Goal: Task Accomplishment & Management: Complete application form

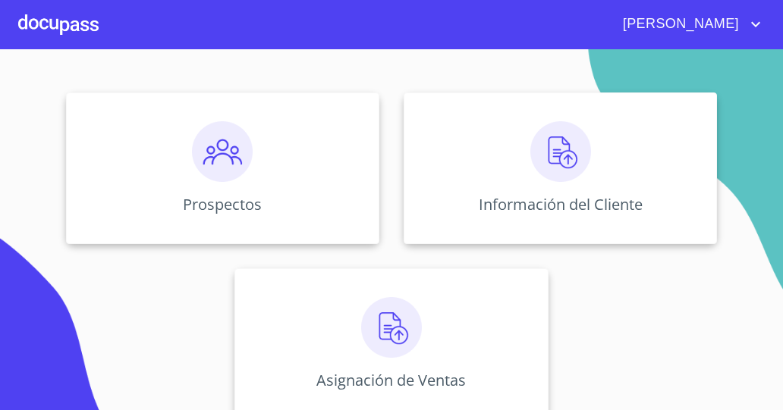
scroll to position [174, 0]
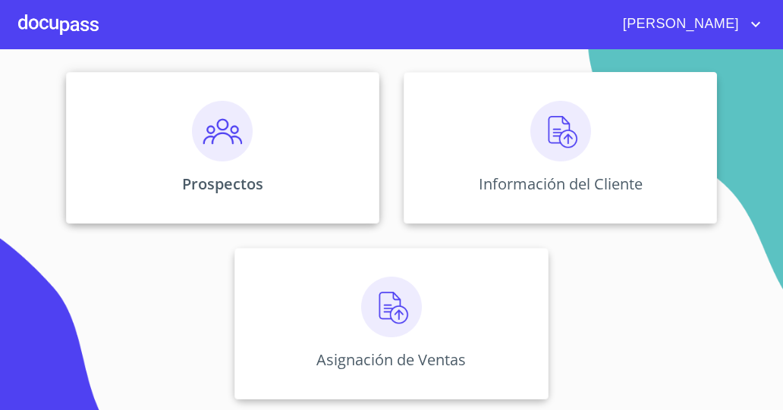
click at [228, 140] on img at bounding box center [222, 131] width 61 height 61
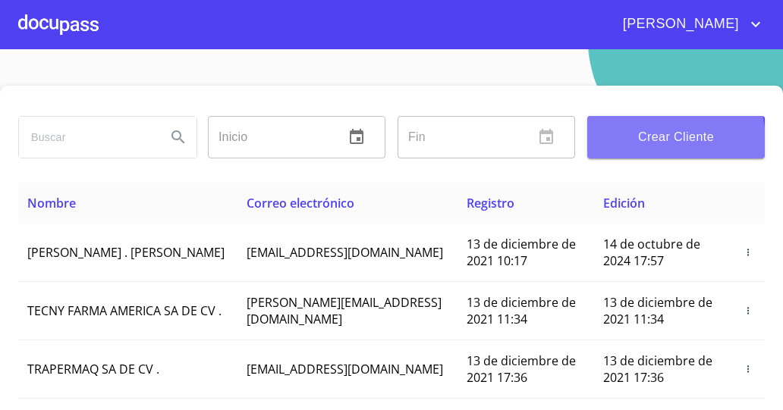
click at [612, 143] on span "Crear Cliente" at bounding box center [675, 137] width 153 height 21
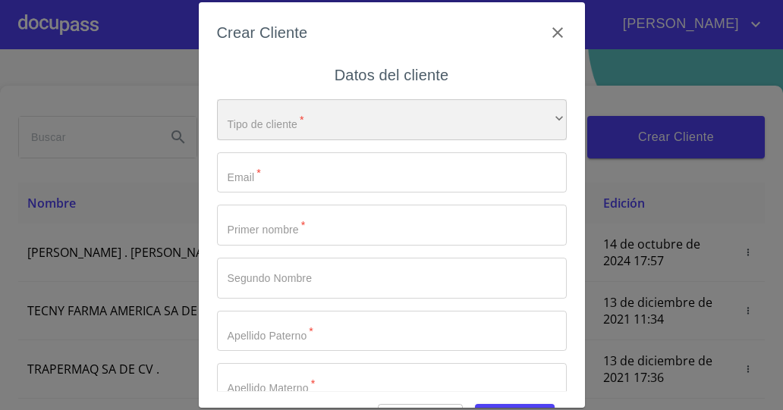
click at [534, 121] on div "​" at bounding box center [392, 119] width 350 height 41
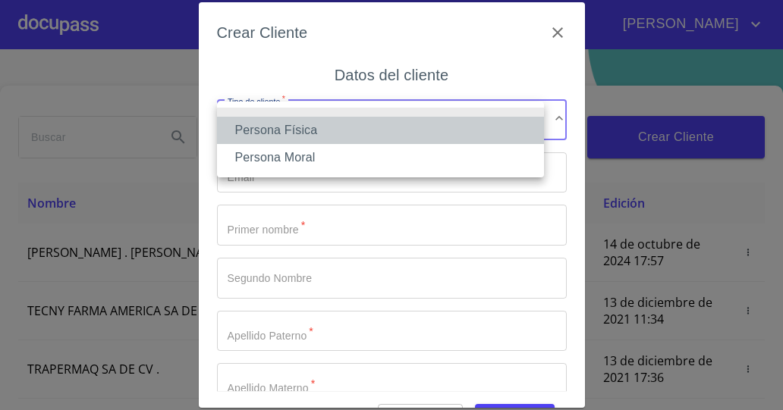
click at [468, 137] on li "Persona Física" at bounding box center [380, 130] width 327 height 27
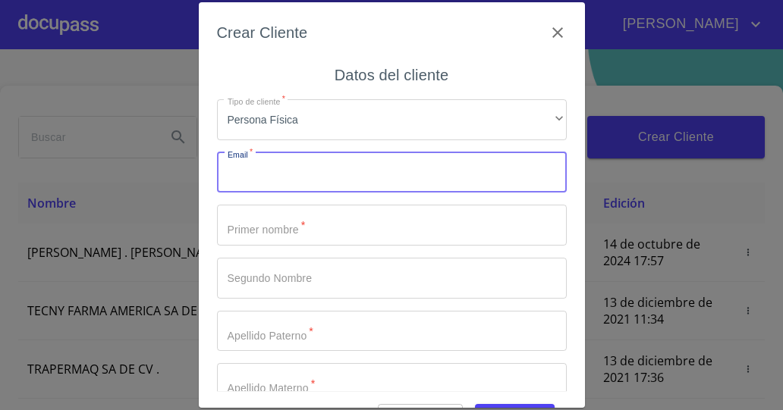
click at [494, 184] on input "Tipo de cliente   *" at bounding box center [392, 172] width 350 height 41
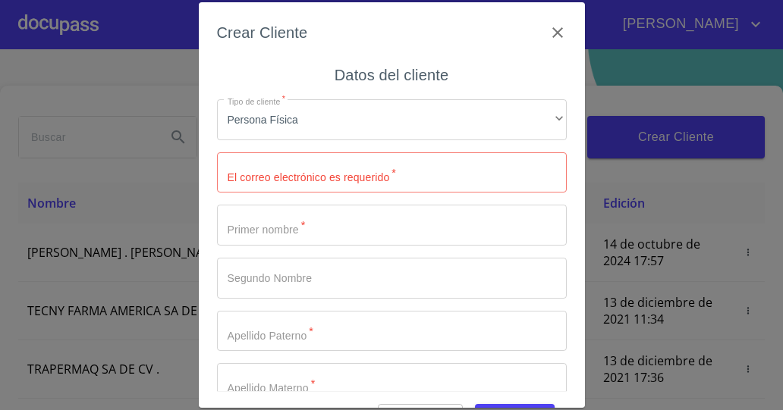
click at [551, 53] on div "Crear Cliente" at bounding box center [392, 41] width 350 height 42
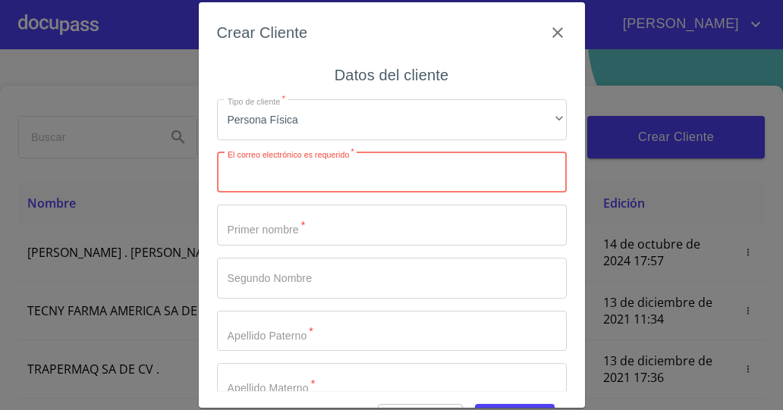
click at [394, 175] on input "Tipo de cliente   *" at bounding box center [392, 172] width 350 height 41
paste input "[EMAIL_ADDRESS][DOMAIN_NAME]"
type input "[EMAIL_ADDRESS][DOMAIN_NAME]"
click at [353, 241] on input "Tipo de cliente   *" at bounding box center [392, 225] width 350 height 41
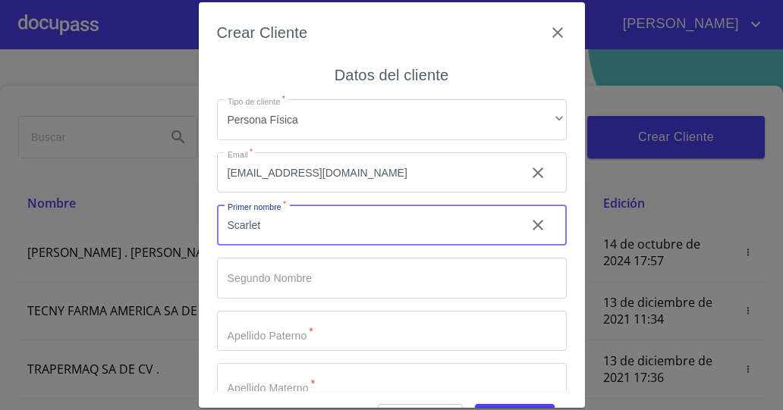
type input "Scarlet"
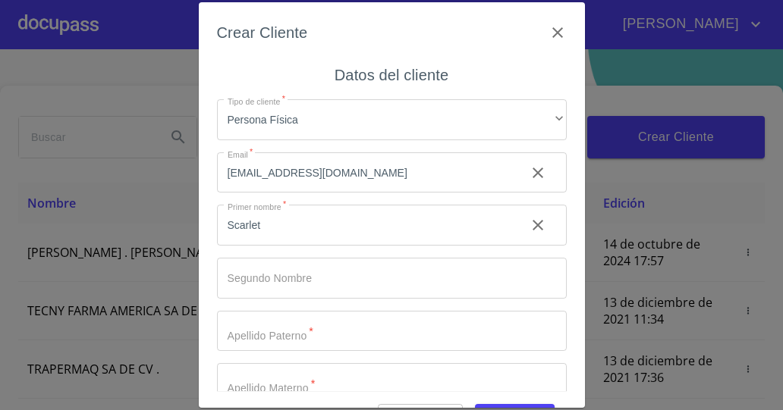
click at [566, 39] on div "Crear Cliente Datos del cliente Tipo de cliente   * Persona Física ​ Email   * …" at bounding box center [392, 205] width 386 height 406
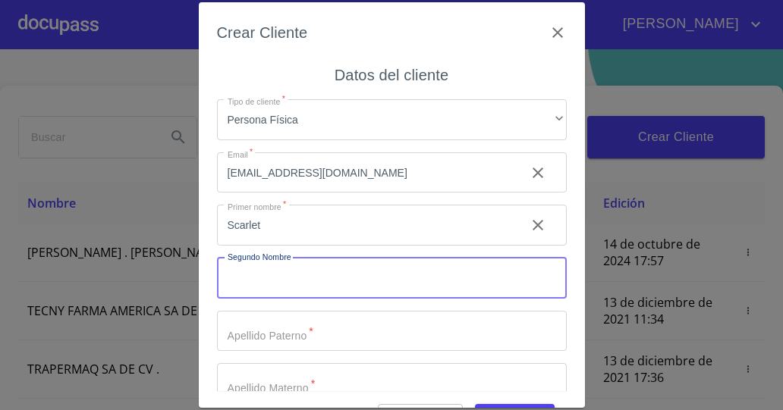
click at [369, 277] on input "Tipo de cliente   *" at bounding box center [392, 278] width 350 height 41
type input "Liliana"
click at [362, 246] on input "Tipo de cliente   *" at bounding box center [365, 225] width 297 height 41
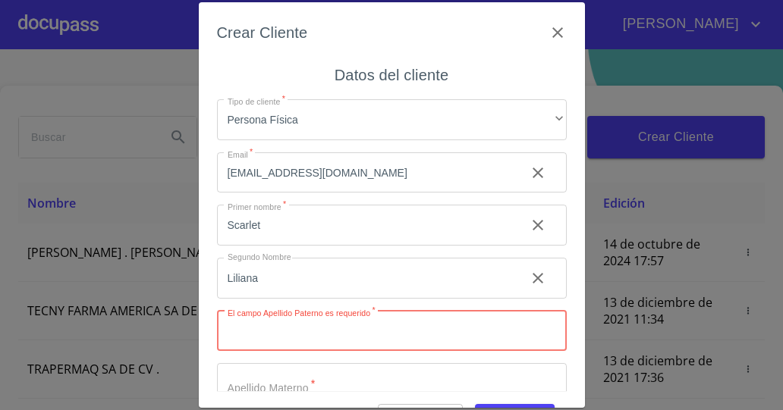
click at [563, 164] on div "Crear Cliente Datos del cliente Tipo de cliente   * Persona Física ​ Email   * …" at bounding box center [392, 205] width 386 height 406
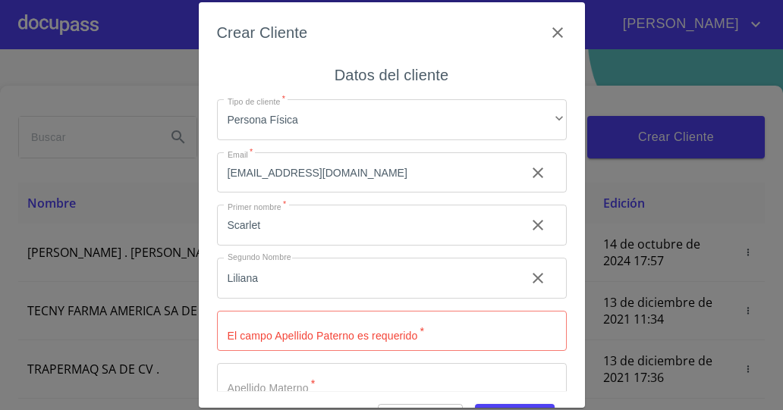
click at [348, 332] on input "Tipo de cliente   *" at bounding box center [392, 331] width 350 height 41
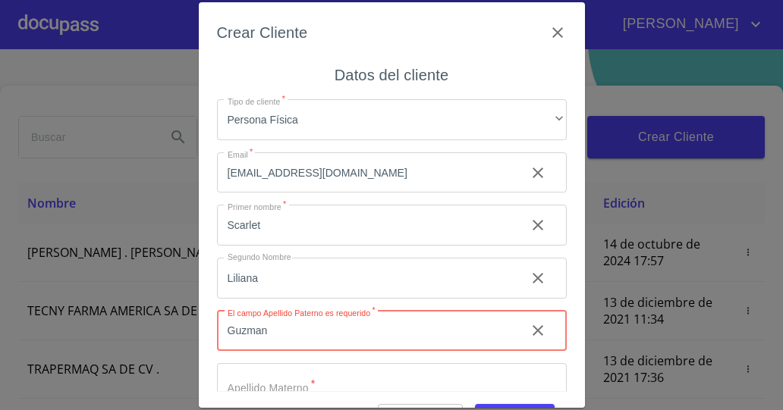
scroll to position [42, 0]
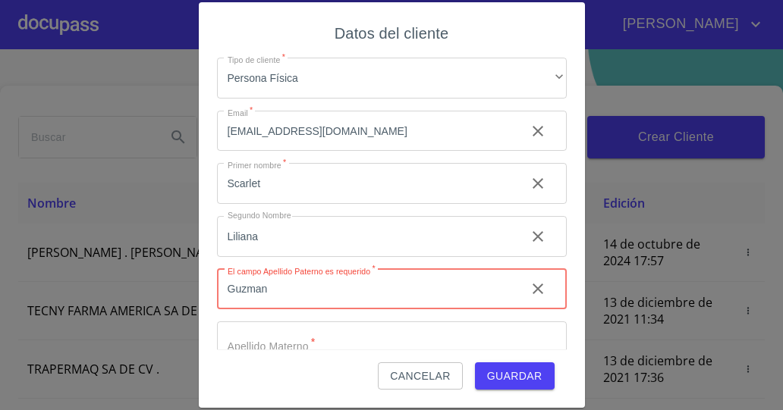
type input "Guzman"
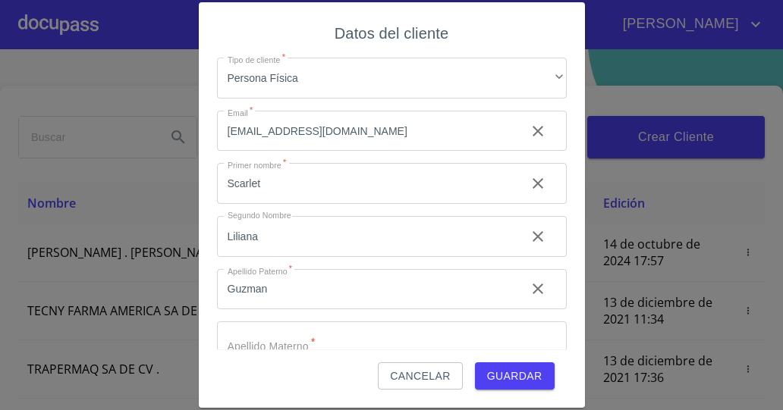
click at [278, 352] on div "Cancelar Guardar" at bounding box center [392, 370] width 350 height 41
click at [275, 204] on input "Tipo de cliente   *" at bounding box center [365, 183] width 297 height 41
click at [566, 204] on div "Crear Cliente Datos del cliente Tipo de cliente   * Persona Física ​ Email   * …" at bounding box center [392, 205] width 386 height 406
click at [337, 345] on input "Tipo de cliente   *" at bounding box center [392, 342] width 350 height 41
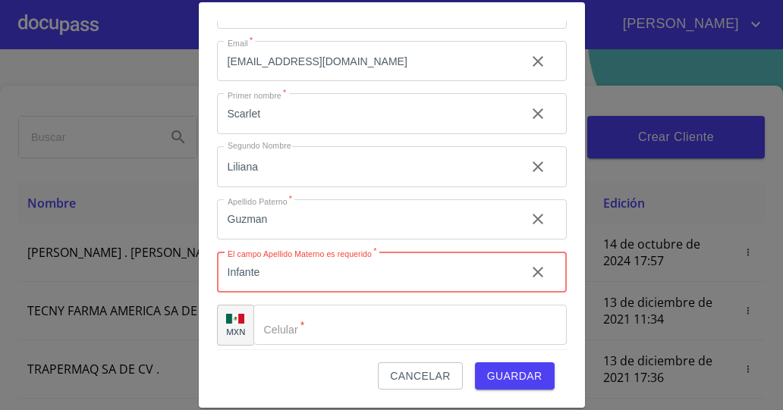
scroll to position [77, 0]
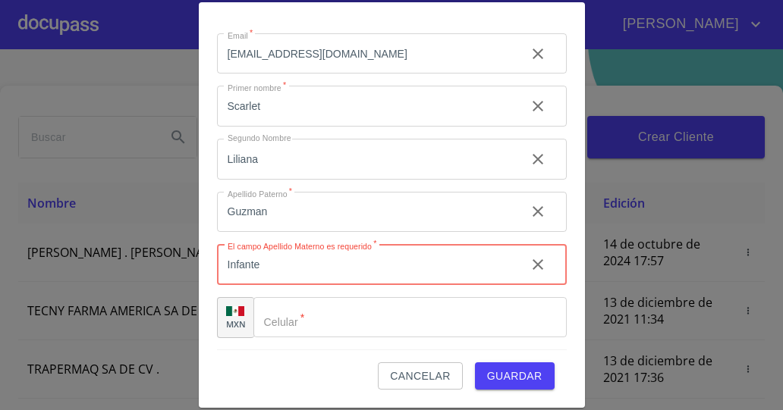
type input "Infante"
click at [352, 326] on input "Tipo de cliente   *" at bounding box center [409, 317] width 313 height 41
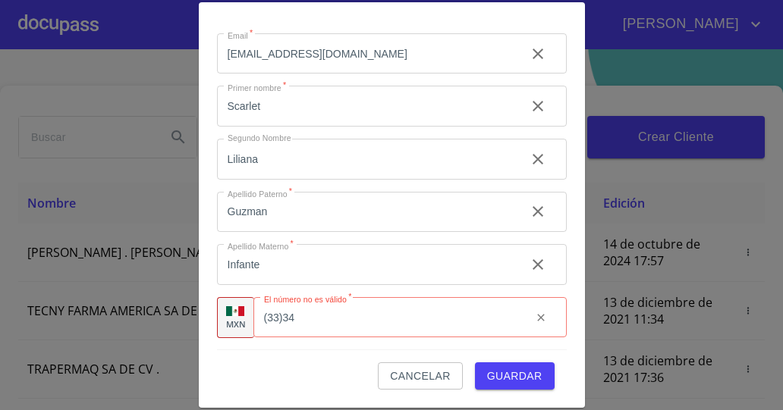
click at [121, 256] on div "Crear Cliente Datos del cliente Tipo de cliente   * Persona Física ​ Email   * …" at bounding box center [391, 205] width 783 height 410
click at [309, 319] on input "(33)34" at bounding box center [386, 317] width 266 height 41
click at [144, 246] on div "Crear Cliente Datos del cliente Tipo de cliente   * Persona Física ​ Email   * …" at bounding box center [391, 205] width 783 height 410
click at [122, 284] on div "Crear Cliente Datos del cliente Tipo de cliente   * Persona Física ​ Email   * …" at bounding box center [391, 205] width 783 height 410
click at [306, 318] on input "(33)345291" at bounding box center [386, 317] width 266 height 41
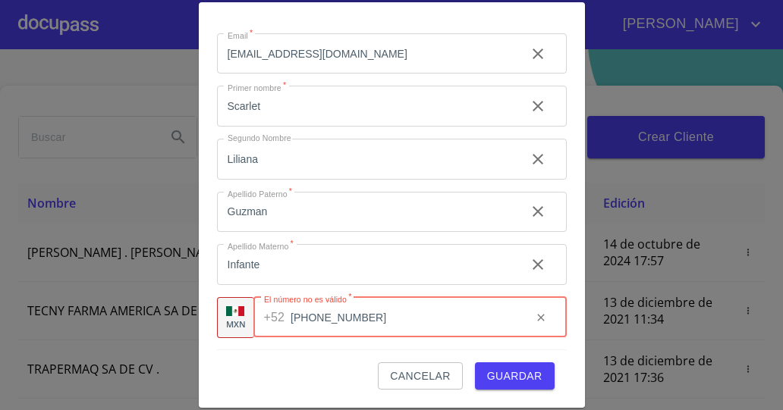
click at [157, 289] on div "Crear Cliente Datos del cliente Tipo de cliente   * Persona Física ​ Email   * …" at bounding box center [391, 205] width 783 height 410
click at [56, 225] on div "Crear Cliente Datos del cliente Tipo de cliente   * Persona Física ​ Email   * …" at bounding box center [391, 205] width 783 height 410
click at [343, 315] on input "[PHONE_NUMBER]" at bounding box center [404, 317] width 228 height 41
type input "[PHONE_NUMBER]"
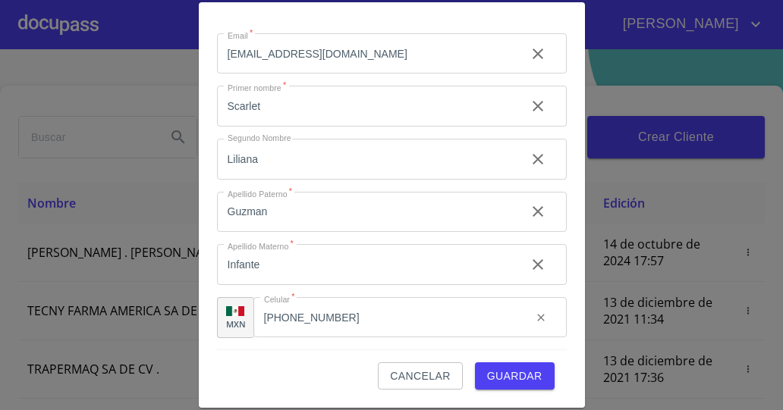
click at [332, 365] on div "Cancelar Guardar" at bounding box center [392, 370] width 350 height 41
click at [133, 221] on div "Crear Cliente Datos del cliente Tipo de cliente   * Persona Física ​ Email   * …" at bounding box center [391, 205] width 783 height 410
click at [494, 367] on span "Guardar" at bounding box center [514, 376] width 55 height 19
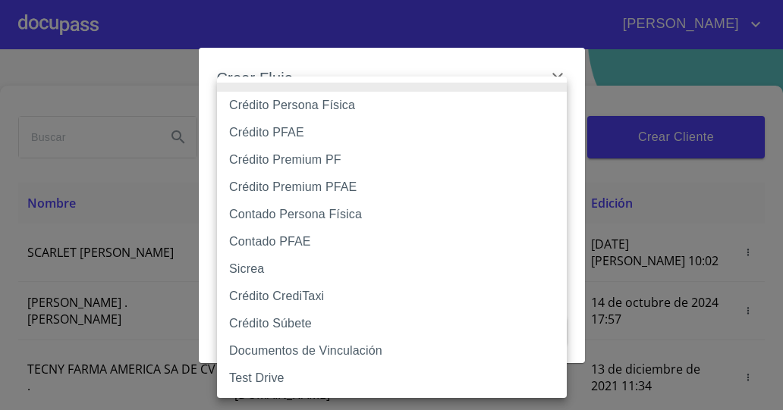
click at [515, 112] on body "[PERSON_NAME] Inicio ​ Fin ​ Crear Cliente Nombre Correo electrónico Registro E…" at bounding box center [391, 205] width 783 height 410
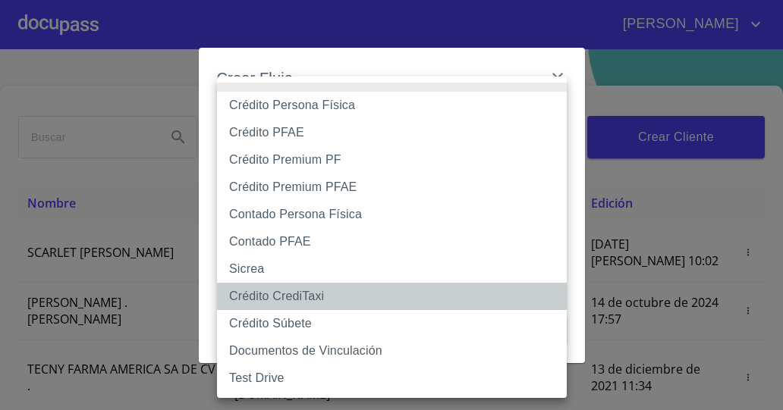
click at [242, 294] on li "Crédito CrediTaxi" at bounding box center [392, 296] width 350 height 27
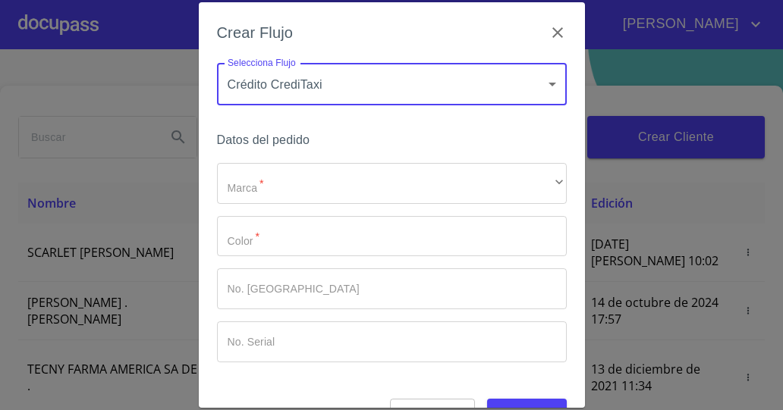
click at [360, 84] on body "[PERSON_NAME] Inicio ​ Fin ​ Crear Cliente Nombre Correo electrónico Registro E…" at bounding box center [391, 205] width 783 height 410
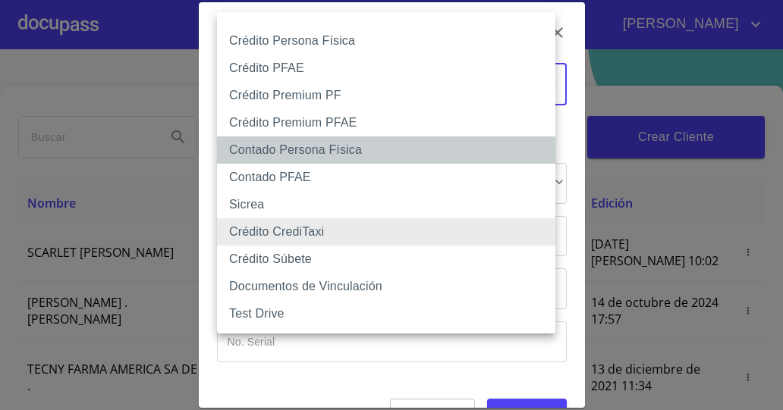
click at [270, 155] on li "Contado Persona Física" at bounding box center [386, 150] width 338 height 27
type input "61b10eea9b8c202ad57ac5da"
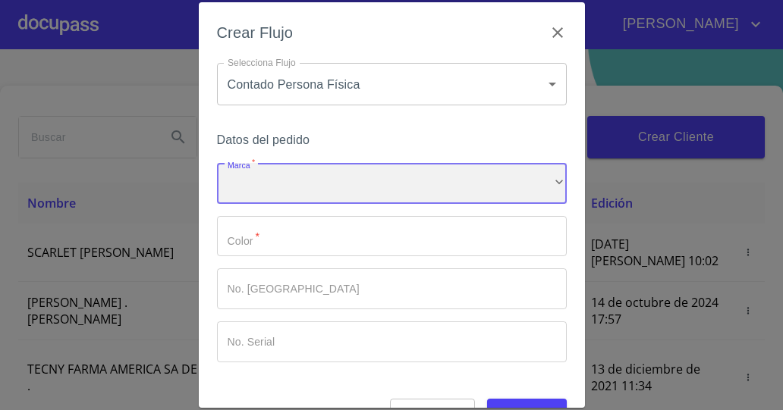
click at [275, 178] on div "​" at bounding box center [392, 183] width 350 height 41
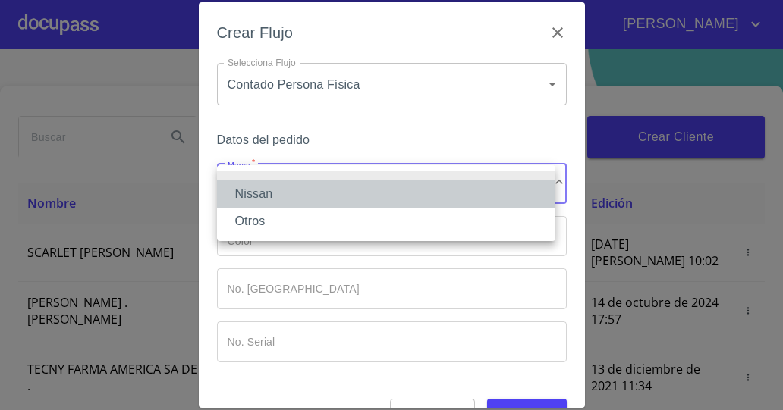
click at [258, 194] on li "Nissan" at bounding box center [386, 193] width 338 height 27
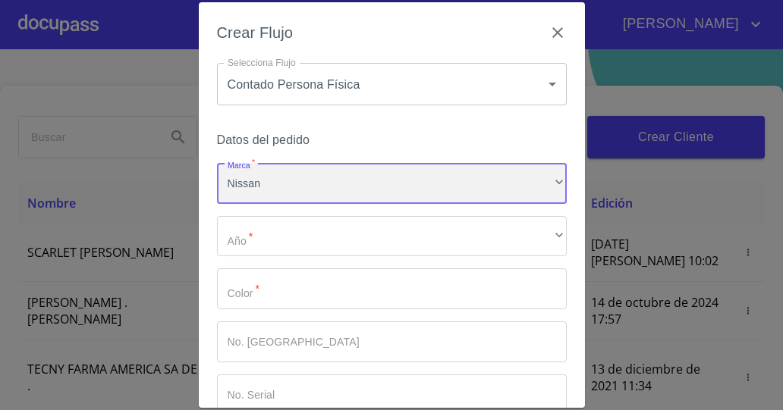
click at [274, 184] on div "Nissan" at bounding box center [392, 183] width 350 height 41
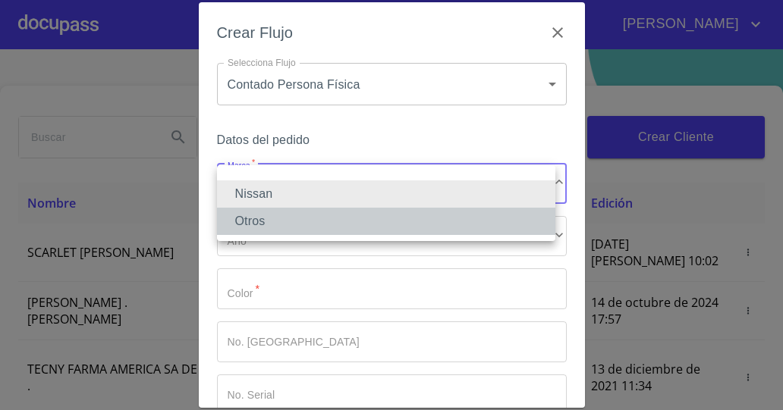
click at [264, 218] on li "Otros" at bounding box center [386, 221] width 338 height 27
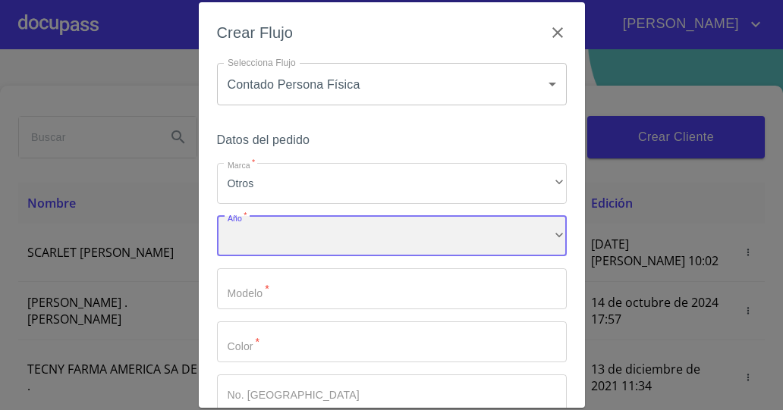
click at [274, 232] on div "​" at bounding box center [392, 236] width 350 height 41
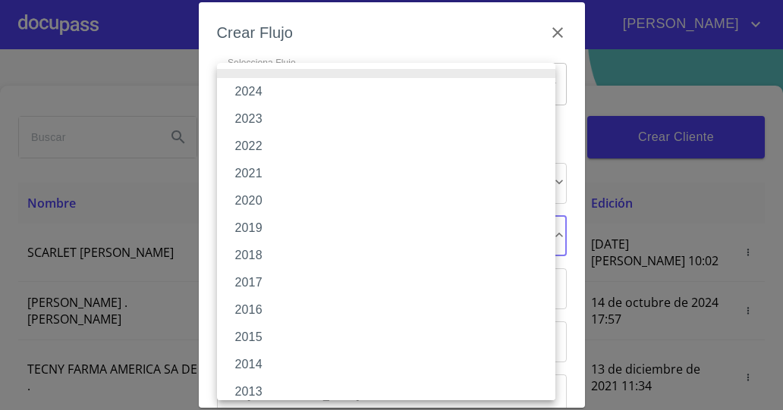
click at [278, 196] on li "2020" at bounding box center [392, 200] width 350 height 27
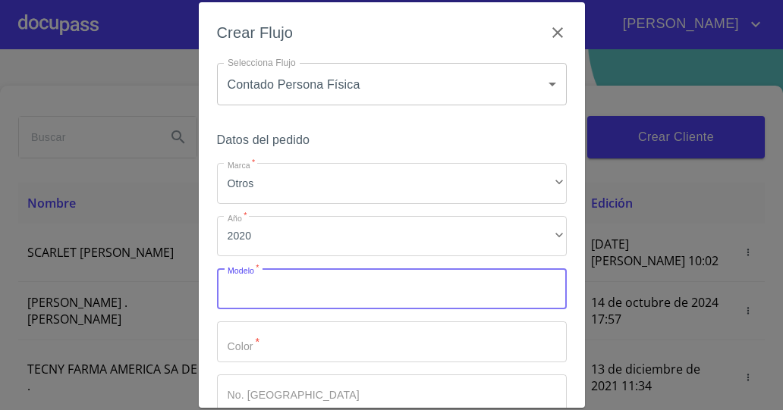
click at [290, 293] on input "Marca   *" at bounding box center [392, 288] width 350 height 41
type input "Creta GLS Premium"
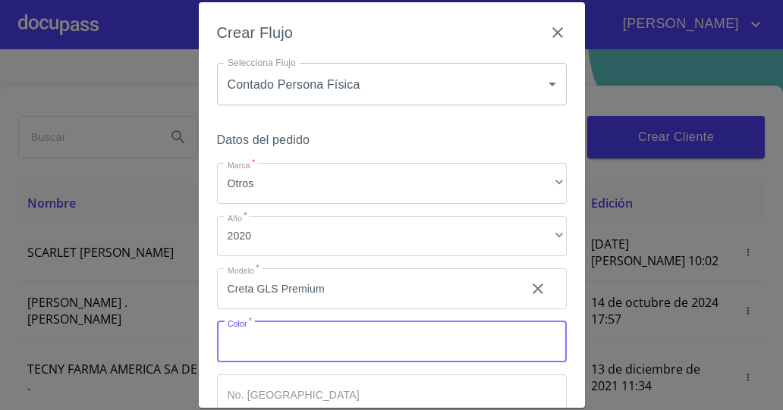
click at [329, 340] on input "Marca   *" at bounding box center [392, 342] width 350 height 41
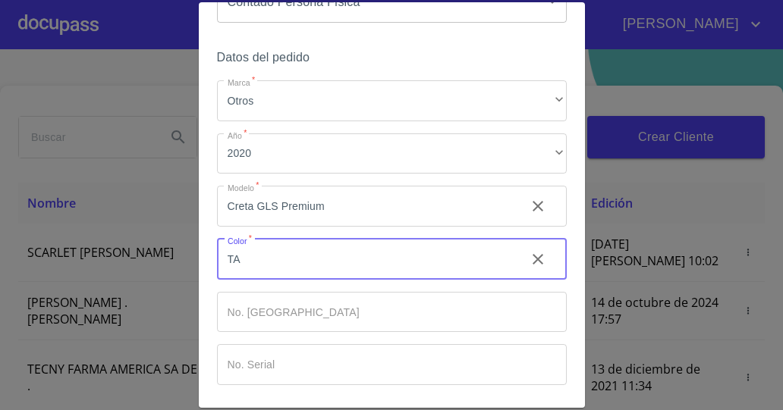
scroll to position [142, 0]
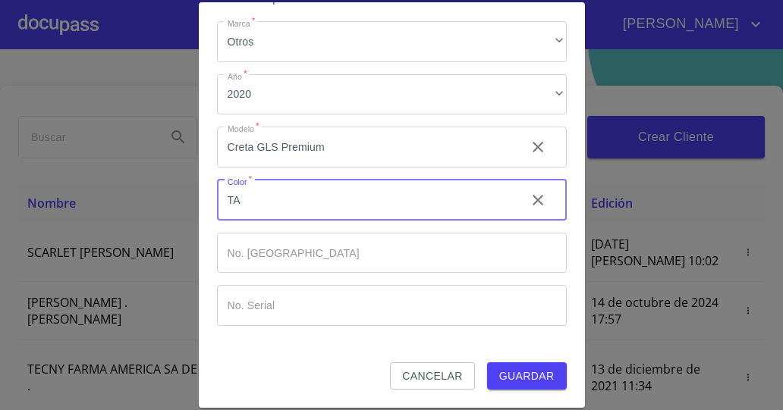
type input "T"
type input "Plata"
click at [287, 168] on input "Marca   *" at bounding box center [365, 147] width 297 height 41
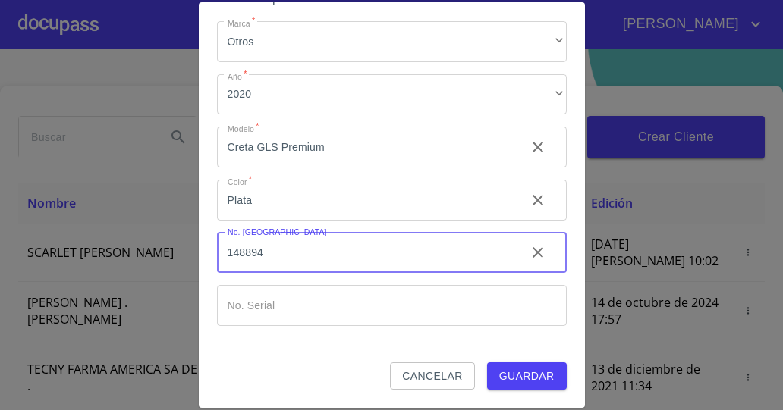
type input "148894"
click at [371, 168] on input "Marca   *" at bounding box center [365, 147] width 297 height 41
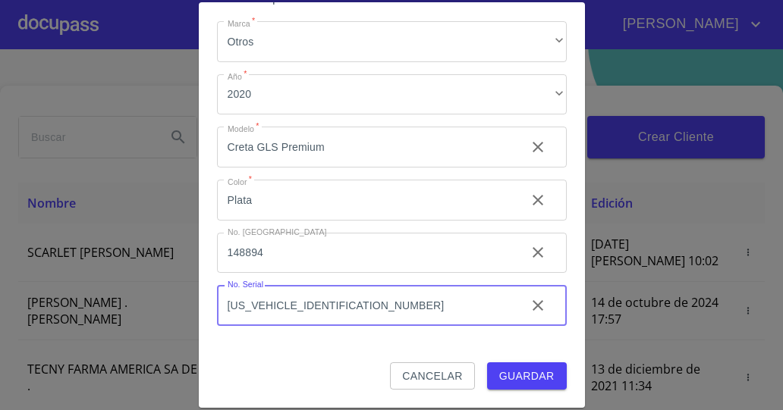
type input "[US_VEHICLE_IDENTIFICATION_NUMBER]"
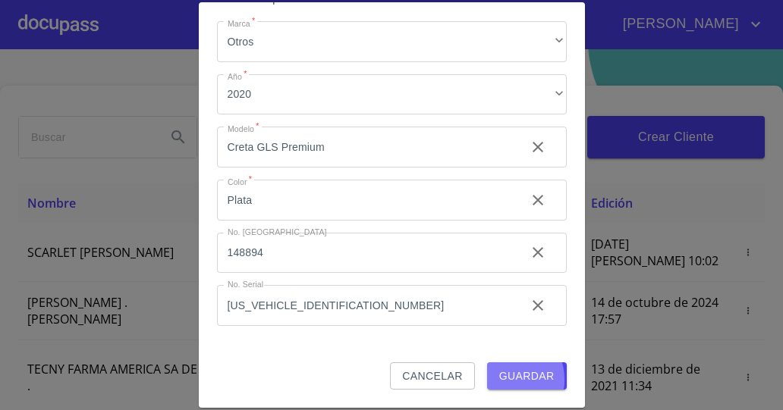
click at [499, 380] on span "Guardar" at bounding box center [526, 376] width 55 height 19
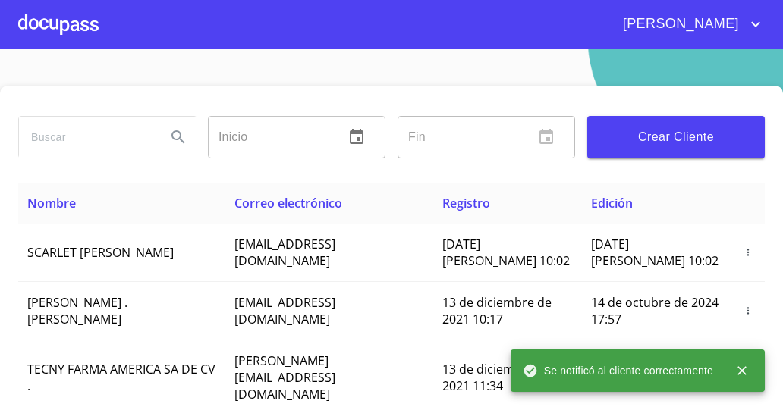
click at [743, 369] on icon "close" at bounding box center [741, 370] width 9 height 9
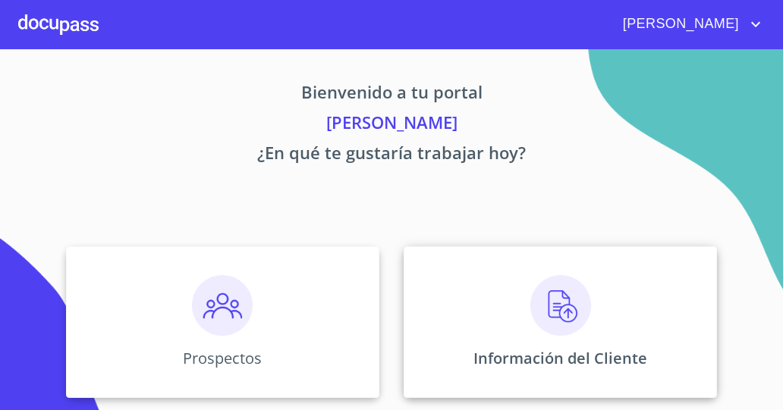
click at [501, 303] on div "Información del Cliente" at bounding box center [559, 322] width 313 height 152
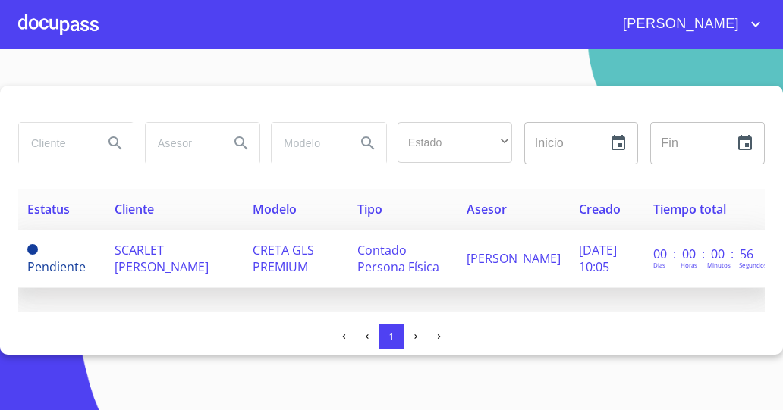
click at [306, 275] on td "CRETA GLS PREMIUM" at bounding box center [295, 259] width 105 height 58
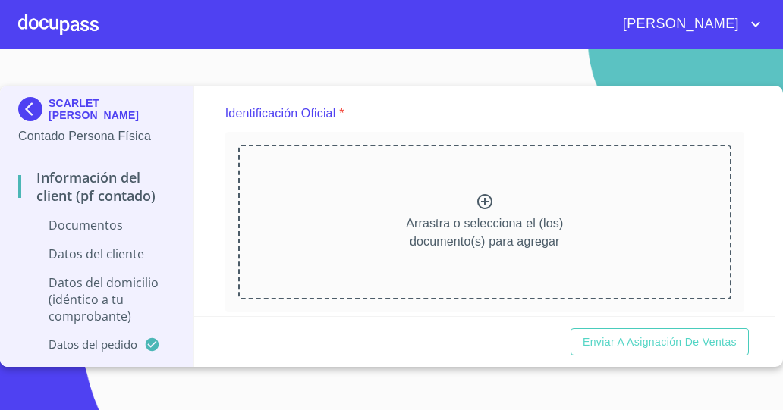
scroll to position [179, 0]
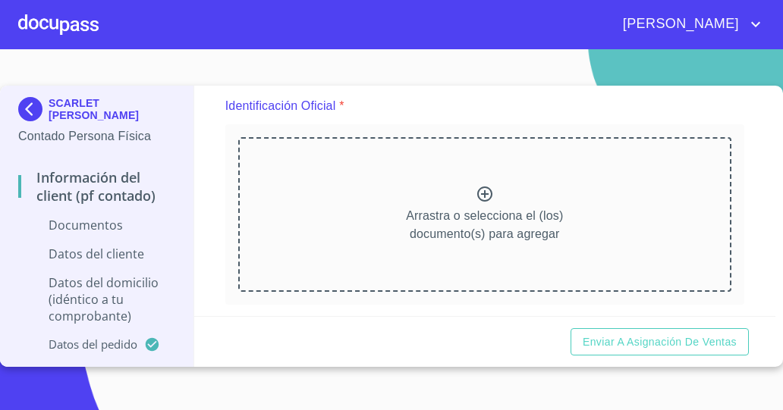
click at [484, 192] on icon at bounding box center [484, 194] width 18 height 18
click at [479, 193] on icon at bounding box center [484, 194] width 15 height 15
click at [466, 406] on section "SCARLET LILIANA GUZMAN INFANTE Contado Persona Física Información del Client (P…" at bounding box center [391, 229] width 783 height 361
click at [464, 228] on p "Arrastra o selecciona el (los) documento(s) para agregar" at bounding box center [484, 225] width 157 height 36
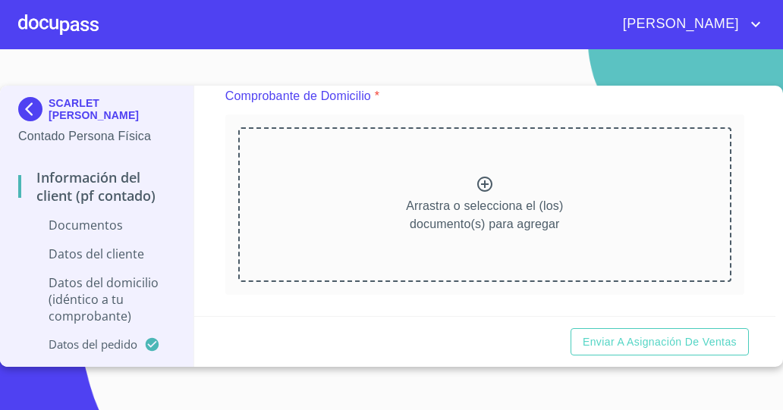
scroll to position [806, 0]
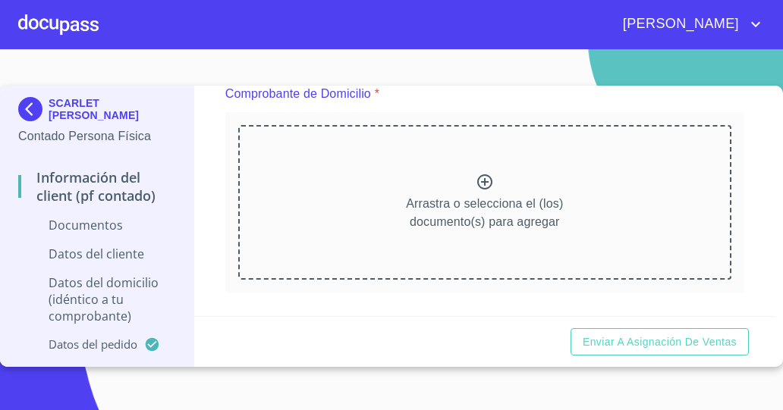
click at [477, 174] on icon at bounding box center [484, 181] width 15 height 15
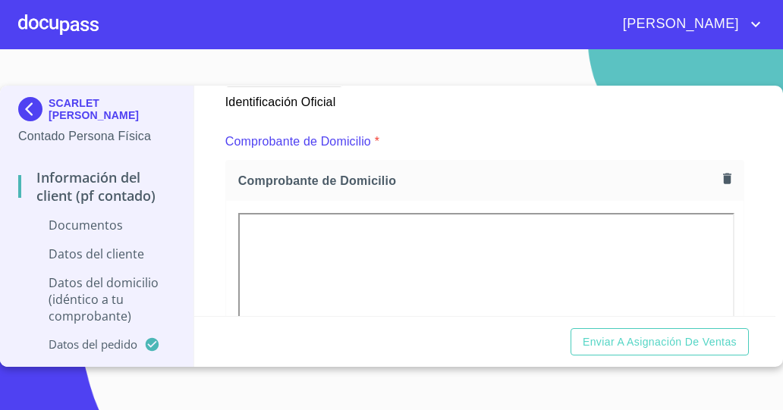
scroll to position [764, 0]
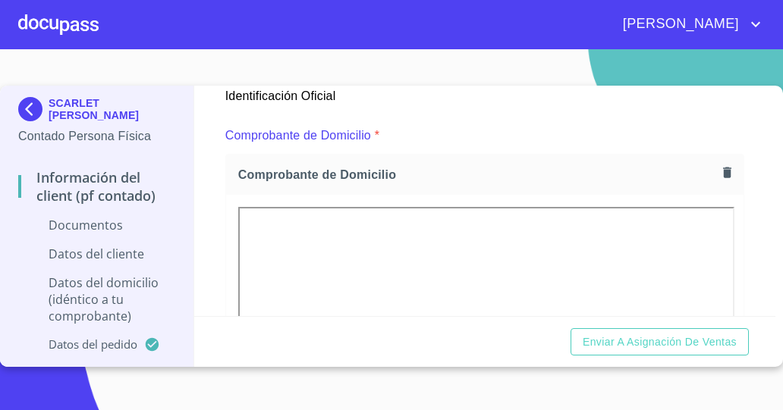
click at [723, 171] on icon "button" at bounding box center [727, 172] width 8 height 11
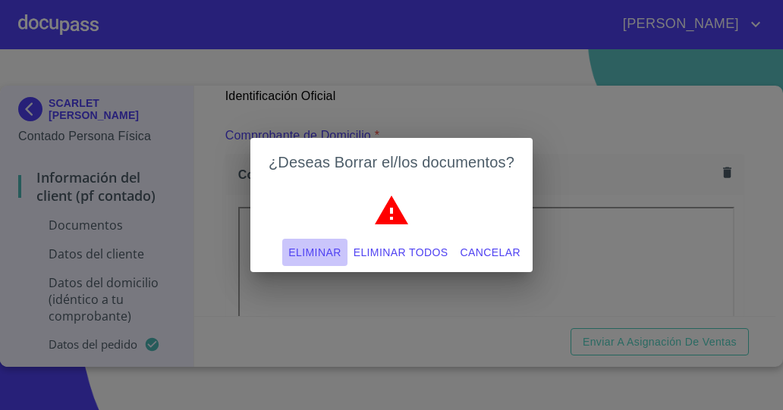
click at [337, 248] on span "Eliminar" at bounding box center [314, 252] width 52 height 19
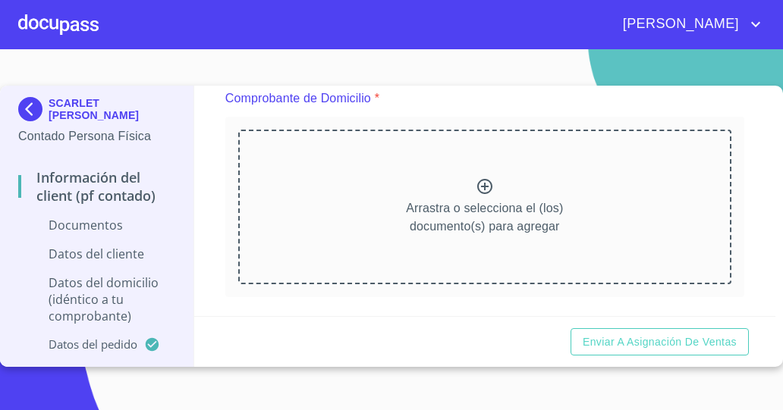
scroll to position [794, 0]
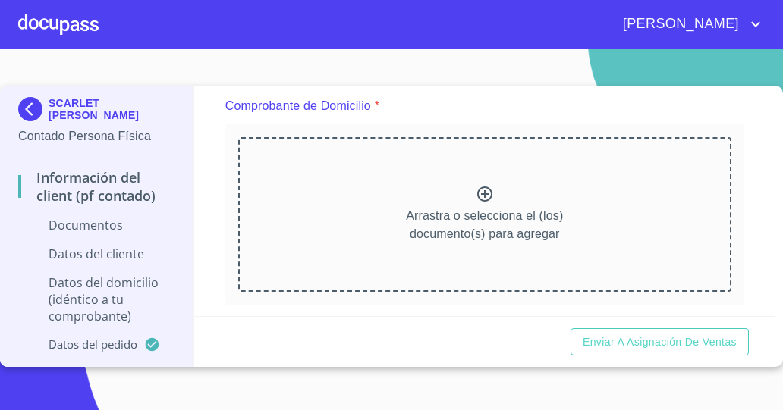
click at [579, 406] on section "SCARLET LILIANA GUZMAN INFANTE Contado Persona Física Información del Client (P…" at bounding box center [391, 229] width 783 height 361
click at [434, 224] on p "Arrastra o selecciona el (los) documento(s) para agregar" at bounding box center [484, 225] width 157 height 36
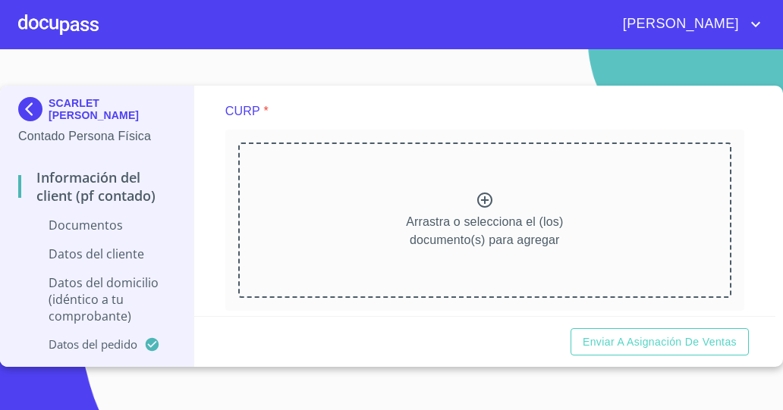
scroll to position [1434, 0]
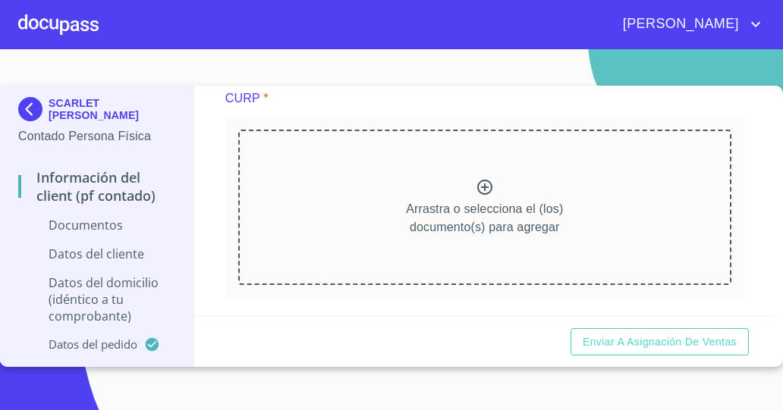
click at [417, 406] on section "SCARLET LILIANA GUZMAN INFANTE Contado Persona Física Información del Client (P…" at bounding box center [391, 229] width 783 height 361
click at [481, 187] on icon at bounding box center [484, 187] width 18 height 18
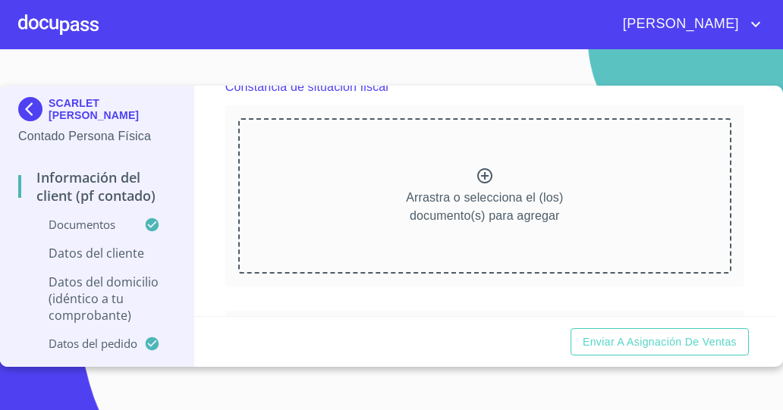
scroll to position [2062, 0]
click at [479, 169] on icon at bounding box center [484, 174] width 15 height 15
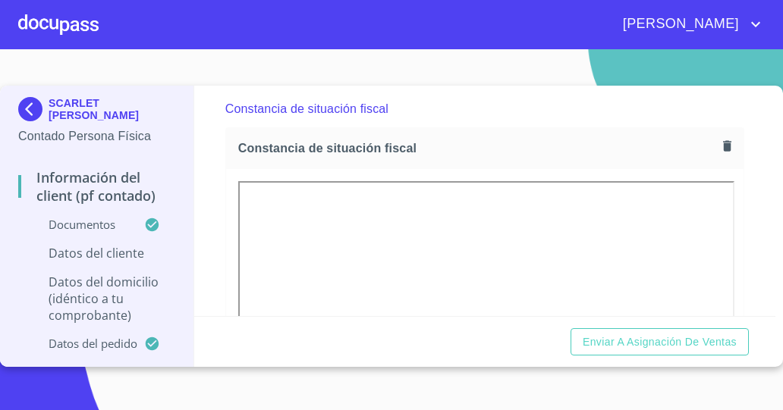
scroll to position [2038, 0]
click at [723, 145] on icon "button" at bounding box center [727, 146] width 8 height 11
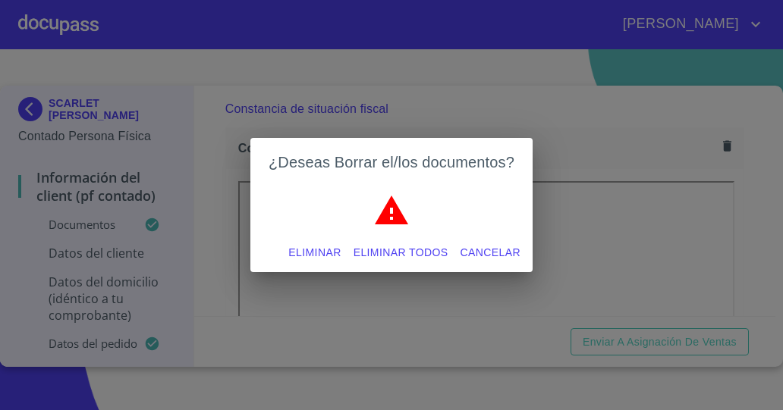
click at [329, 254] on span "Eliminar" at bounding box center [314, 252] width 52 height 19
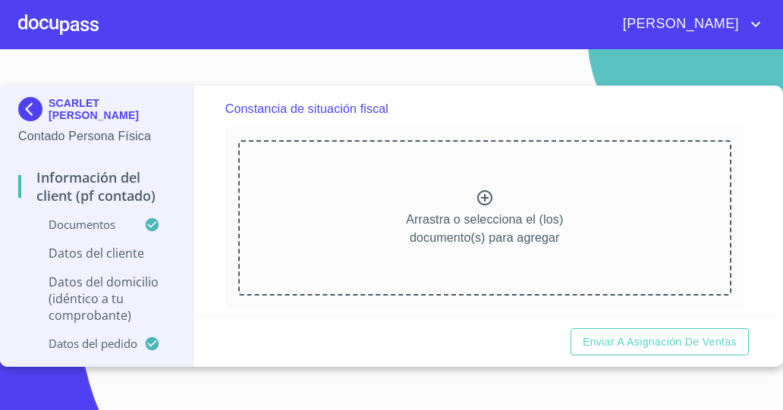
click at [467, 193] on div "Arrastra o selecciona el (los) documento(s) para agregar" at bounding box center [484, 217] width 493 height 155
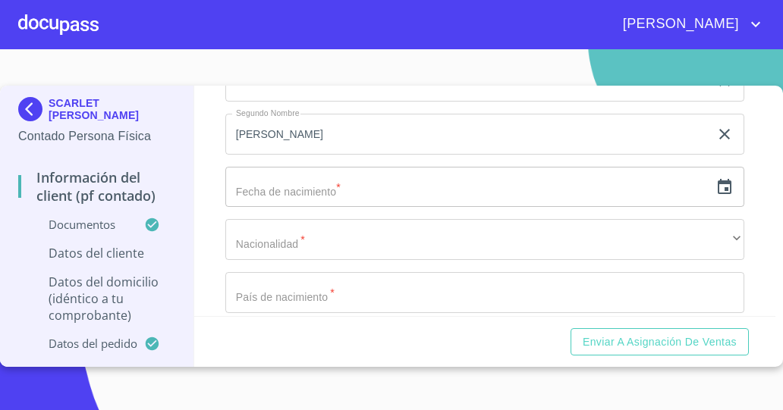
scroll to position [2869, 0]
click at [314, 182] on input "text" at bounding box center [467, 186] width 484 height 41
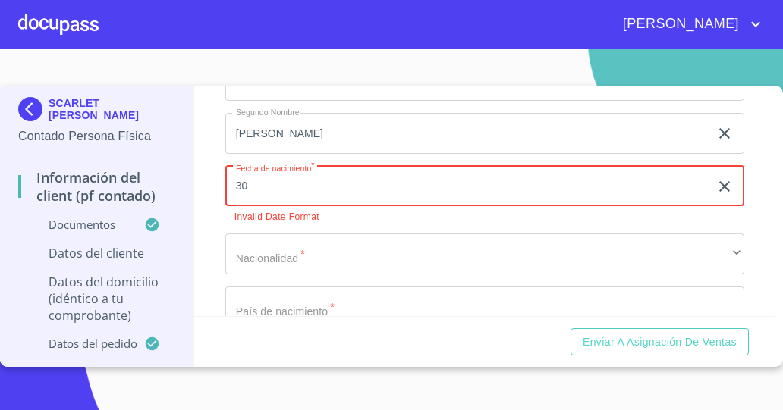
click at [322, 196] on input "30" at bounding box center [470, 186] width 490 height 41
type input "30"
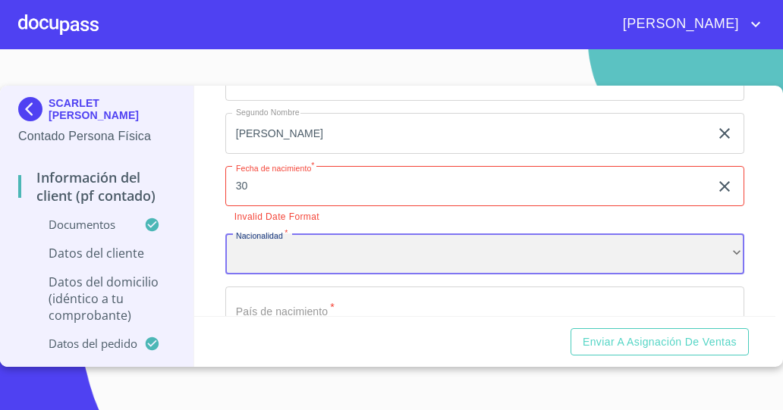
click at [328, 244] on div "​" at bounding box center [484, 254] width 519 height 41
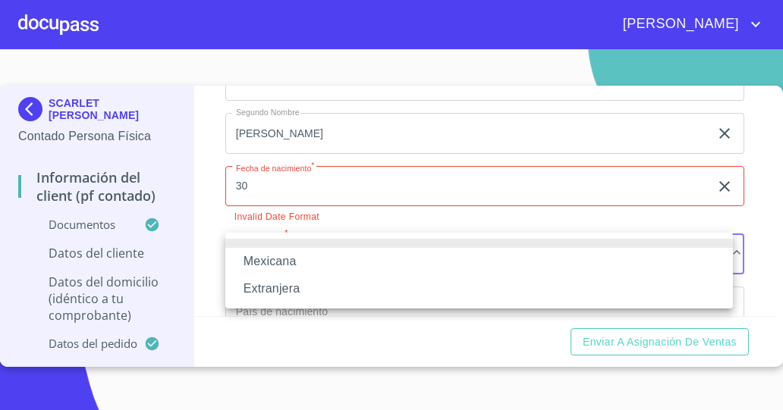
click at [318, 187] on div at bounding box center [391, 205] width 783 height 410
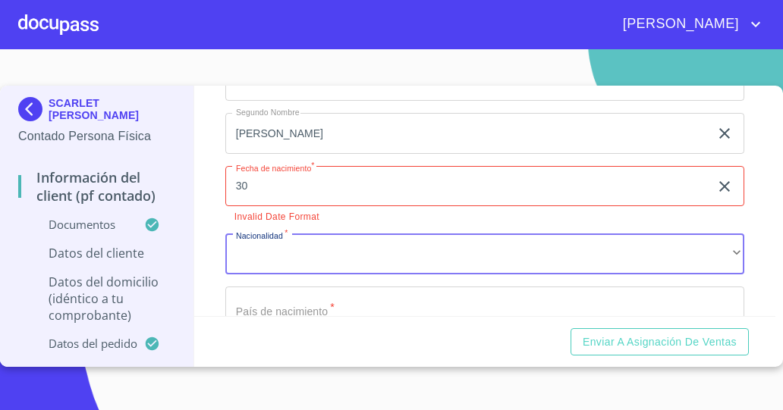
click at [715, 185] on icon "button" at bounding box center [724, 186] width 18 height 18
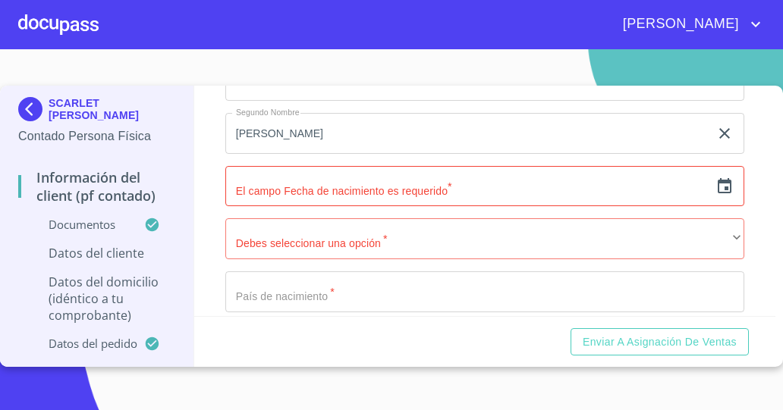
click at [520, 172] on input "text" at bounding box center [467, 186] width 484 height 41
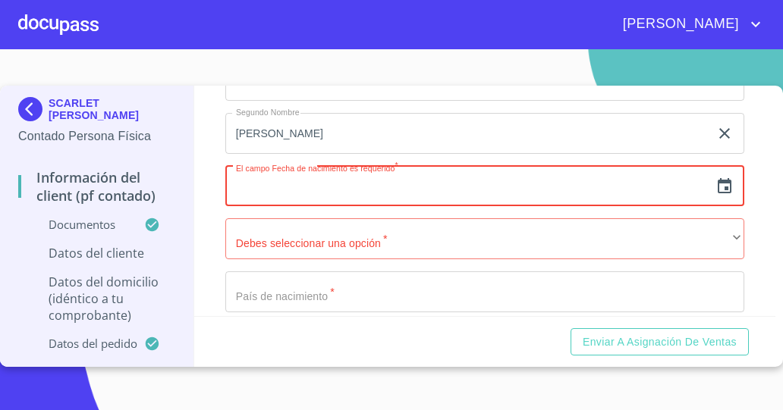
click at [717, 185] on icon "button" at bounding box center [724, 185] width 14 height 15
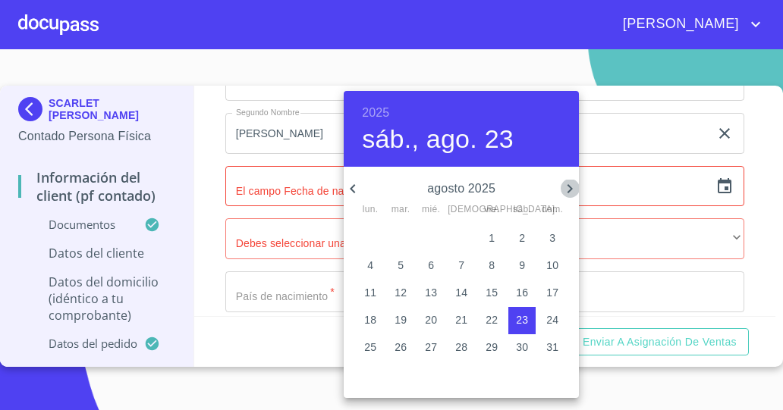
click at [566, 185] on icon "button" at bounding box center [569, 189] width 18 height 18
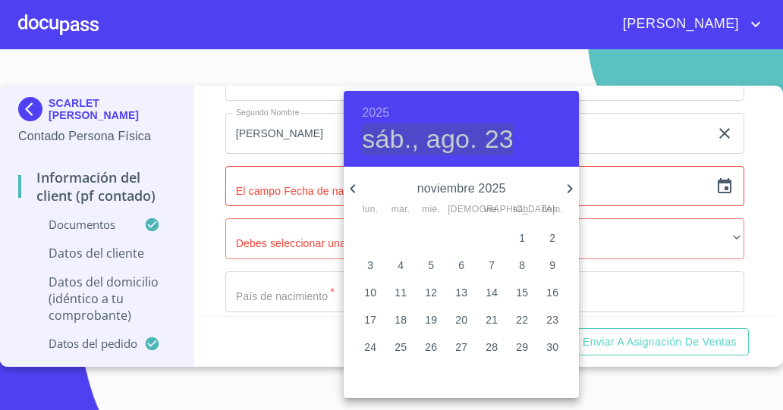
click at [475, 147] on h4 "sáb., ago. 23" at bounding box center [438, 140] width 152 height 32
click at [479, 147] on h4 "sáb., ago. 23" at bounding box center [438, 140] width 152 height 32
click at [482, 147] on h4 "sáb., ago. 23" at bounding box center [438, 140] width 152 height 32
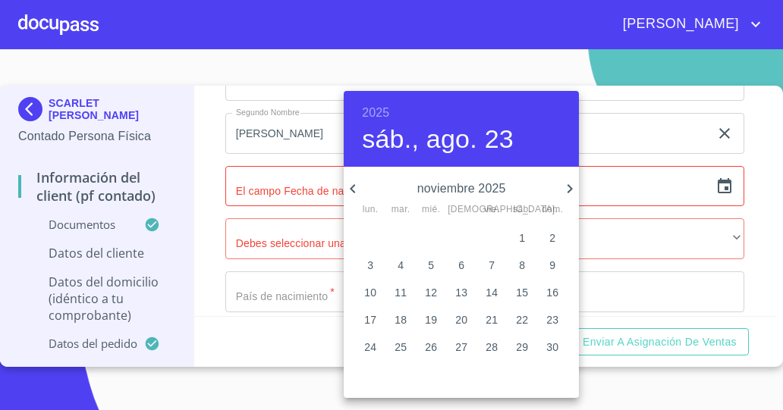
click at [566, 185] on icon "button" at bounding box center [569, 189] width 18 height 18
click at [466, 143] on h4 "sáb., ago. 23" at bounding box center [438, 140] width 152 height 32
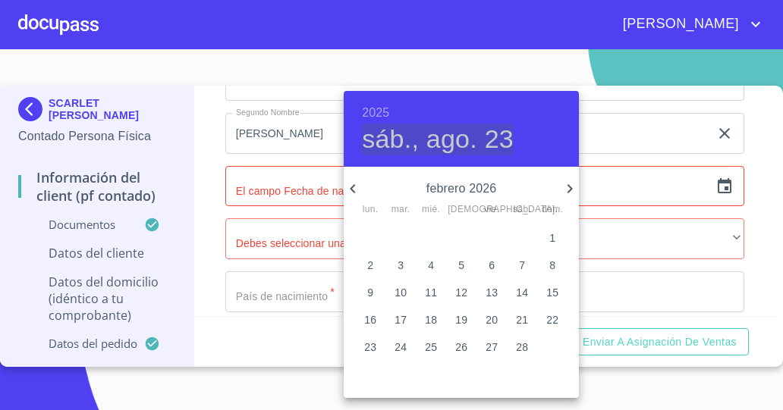
click at [504, 149] on h4 "sáb., ago. 23" at bounding box center [438, 140] width 152 height 32
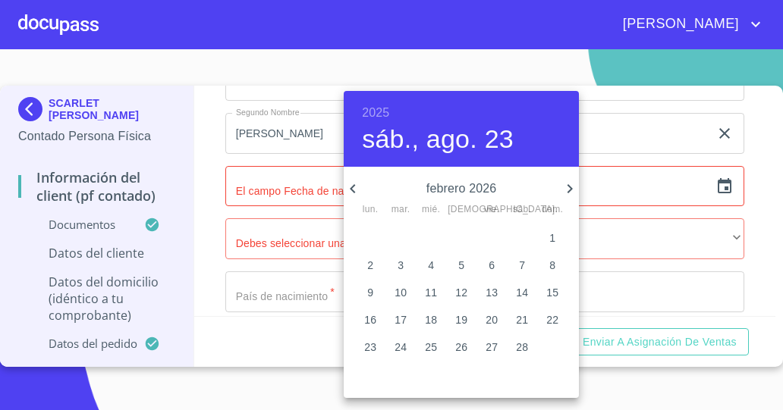
click at [403, 144] on h4 "sáb., ago. 23" at bounding box center [438, 140] width 152 height 32
click at [378, 111] on h6 "2025" at bounding box center [375, 112] width 27 height 21
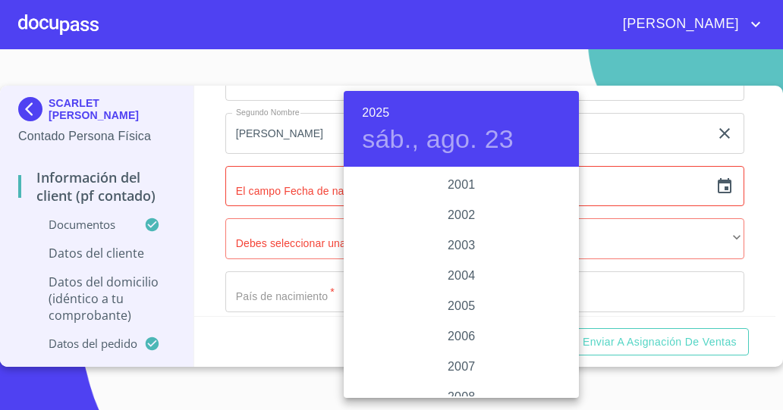
scroll to position [2304, 0]
click at [484, 280] on div "2004" at bounding box center [461, 277] width 235 height 30
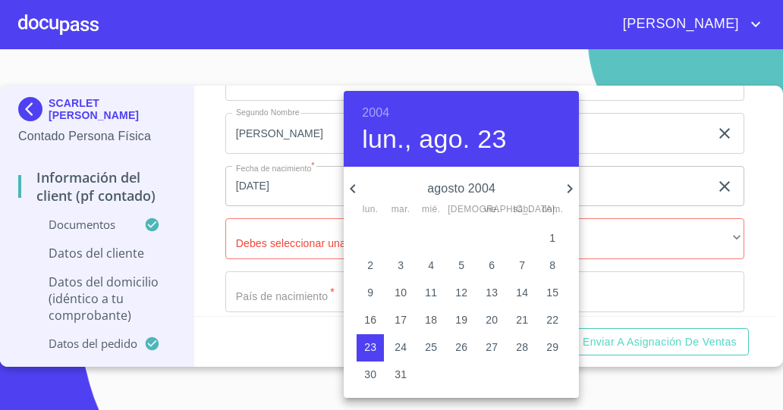
click at [375, 378] on p "30" at bounding box center [370, 374] width 12 height 15
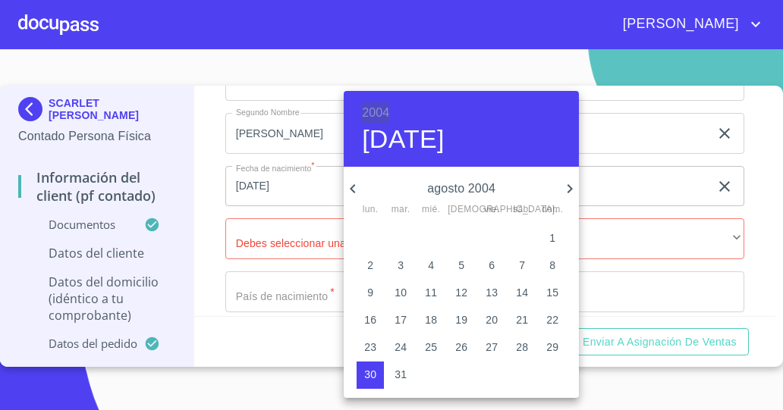
click at [388, 111] on h6 "2004" at bounding box center [375, 112] width 27 height 21
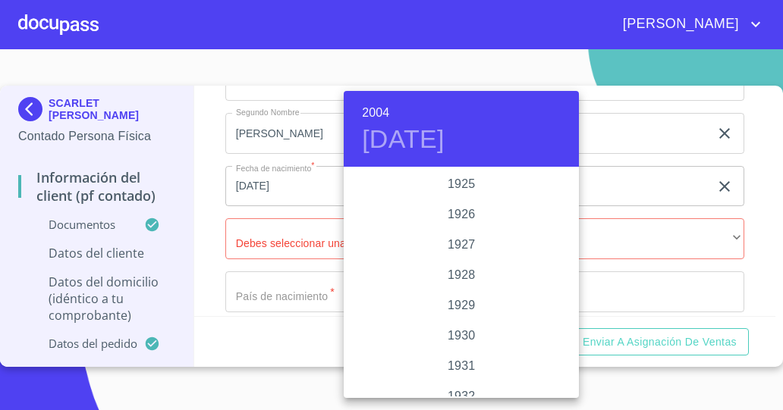
scroll to position [2305, 0]
click at [464, 284] on div "2004" at bounding box center [461, 283] width 235 height 30
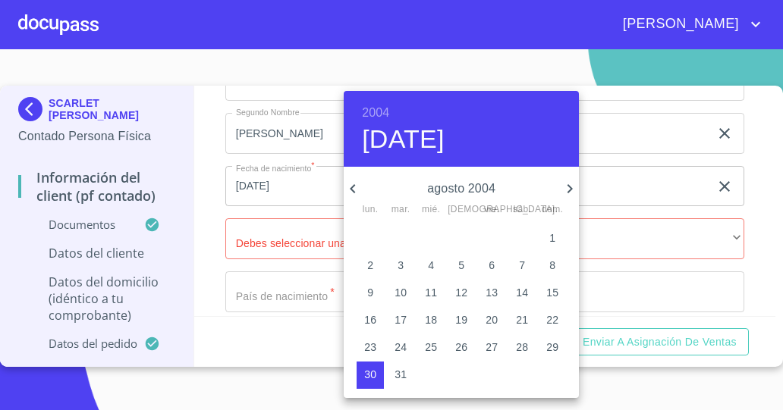
click at [436, 145] on h4 "lun., ago. 30" at bounding box center [403, 140] width 83 height 32
click at [463, 196] on p "agosto 2004" at bounding box center [461, 189] width 199 height 18
click at [467, 193] on p "agosto 2004" at bounding box center [461, 189] width 199 height 18
click at [353, 188] on icon "button" at bounding box center [353, 189] width 18 height 18
click at [355, 184] on icon "button" at bounding box center [352, 188] width 5 height 9
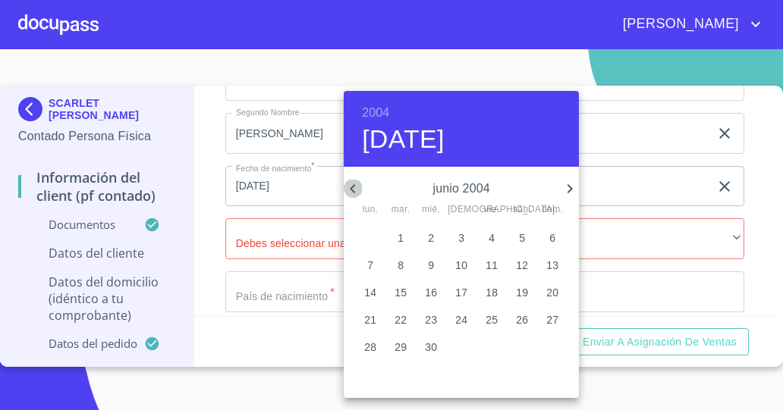
click at [355, 184] on icon "button" at bounding box center [352, 188] width 5 height 9
click at [572, 189] on icon "button" at bounding box center [569, 188] width 5 height 9
click at [493, 346] on p "30" at bounding box center [491, 347] width 12 height 15
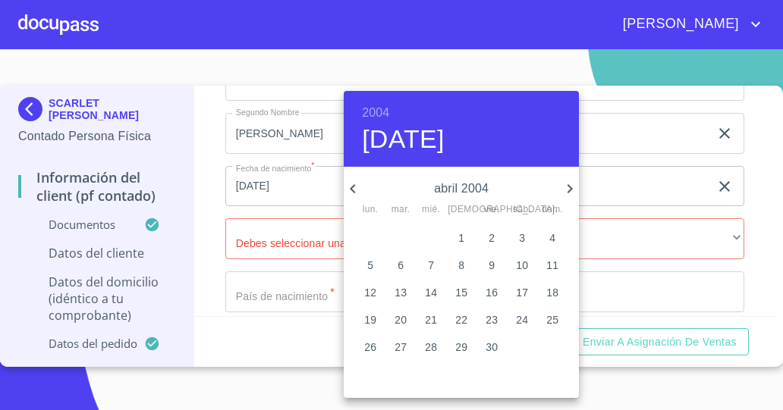
type input "30 de abr. de 2004"
click at [661, 224] on div at bounding box center [391, 205] width 783 height 410
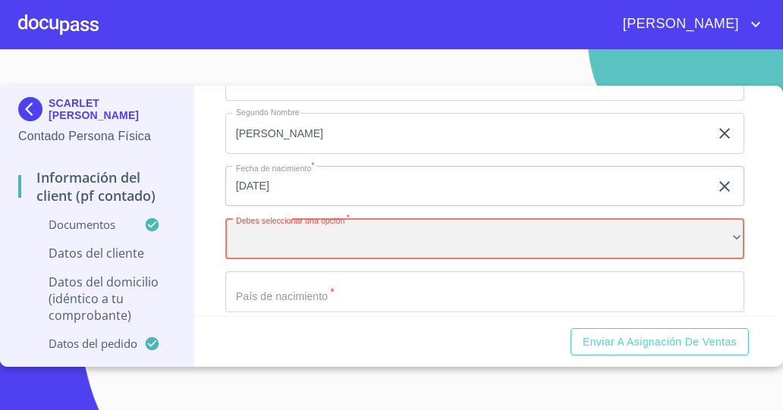
click at [726, 226] on div "​" at bounding box center [484, 238] width 519 height 41
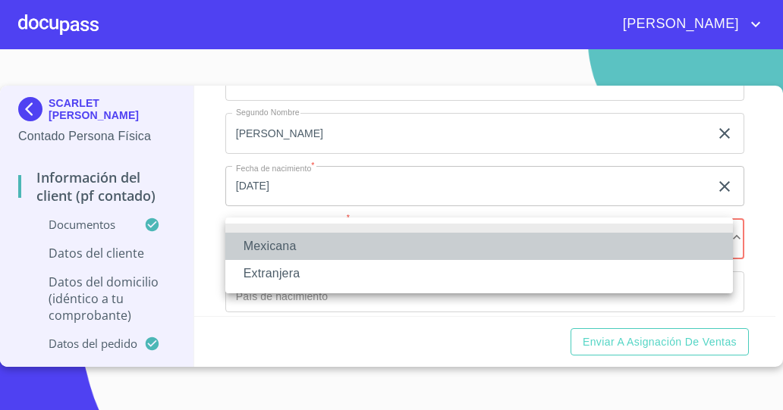
click at [692, 246] on li "Mexicana" at bounding box center [478, 246] width 507 height 27
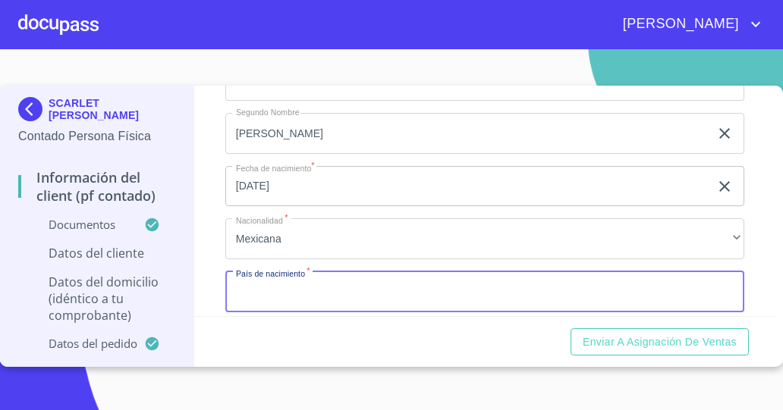
click at [711, 293] on input "Documento de identificación   *" at bounding box center [484, 291] width 519 height 41
type input "M"
click at [570, 328] on button "Enviar a Asignación de Ventas" at bounding box center [659, 342] width 178 height 28
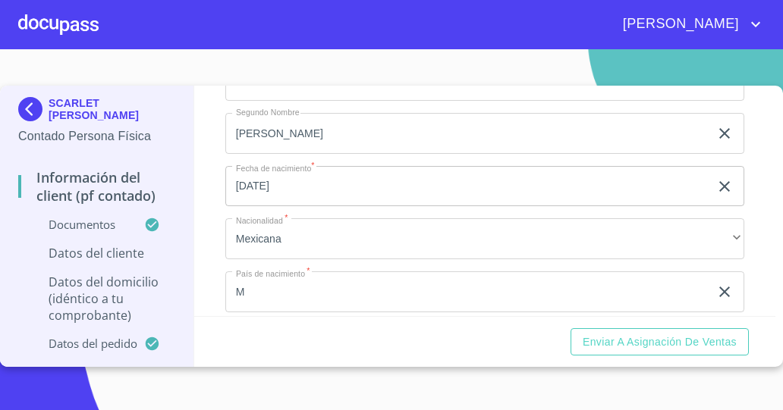
scroll to position [2967, 0]
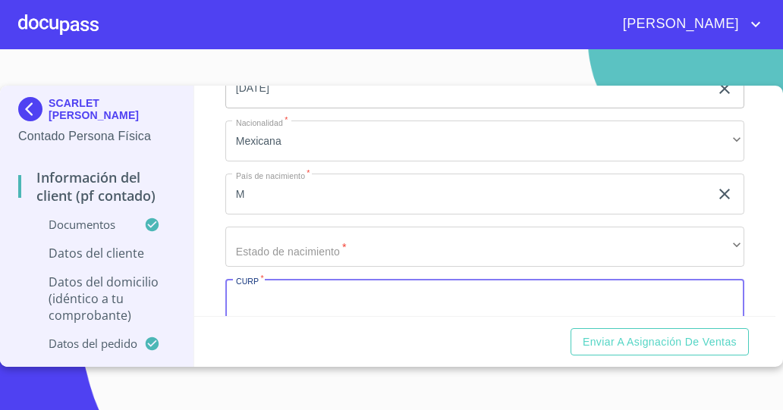
click at [715, 189] on icon "clear input" at bounding box center [724, 194] width 18 height 18
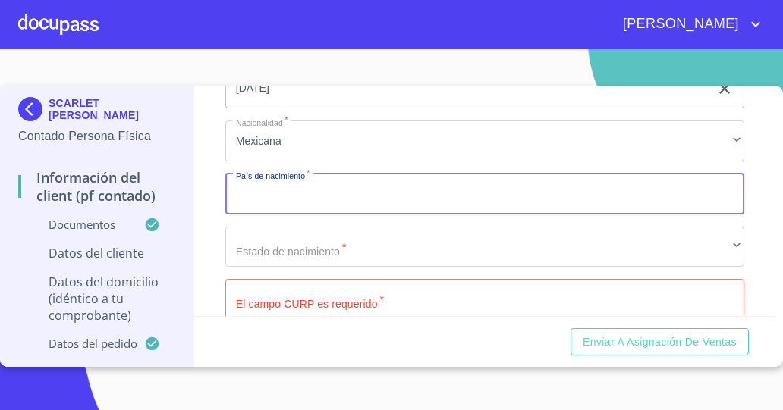
click at [673, 193] on input "Documento de identificación   *" at bounding box center [484, 194] width 519 height 41
type input "México"
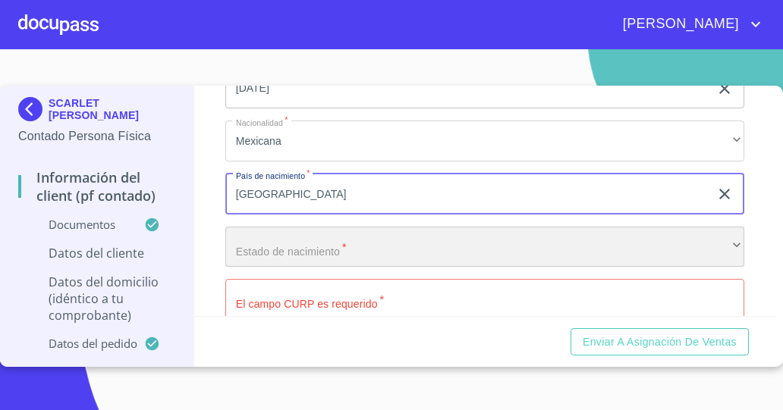
click at [560, 245] on div "​" at bounding box center [484, 247] width 519 height 41
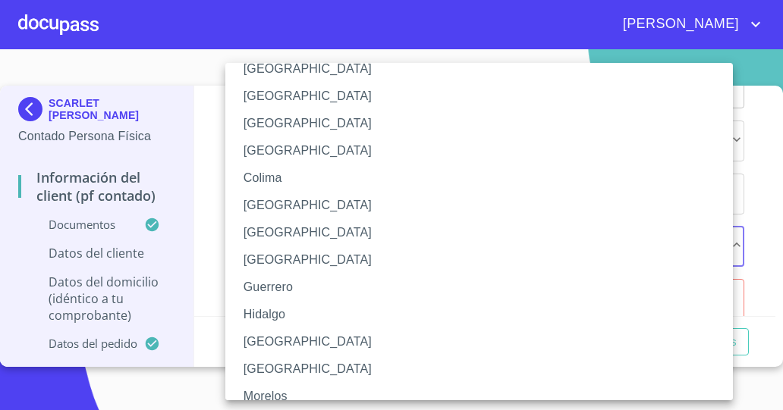
scroll to position [162, 0]
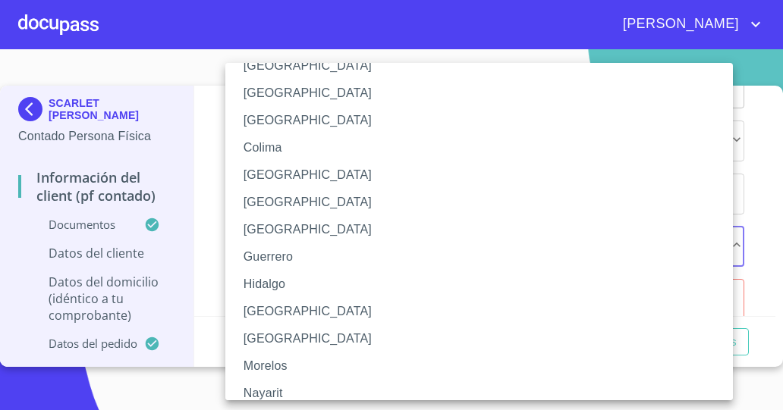
click at [340, 312] on li "Jalisco" at bounding box center [484, 311] width 519 height 27
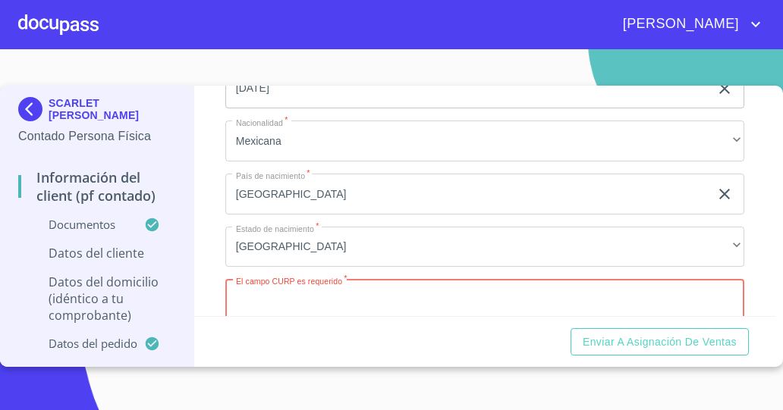
click at [373, 303] on input "Documento de identificación   *" at bounding box center [484, 299] width 519 height 41
type input "G"
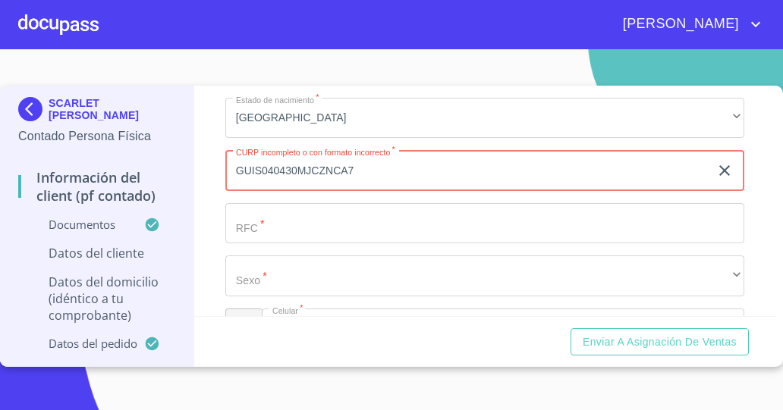
scroll to position [3180, 0]
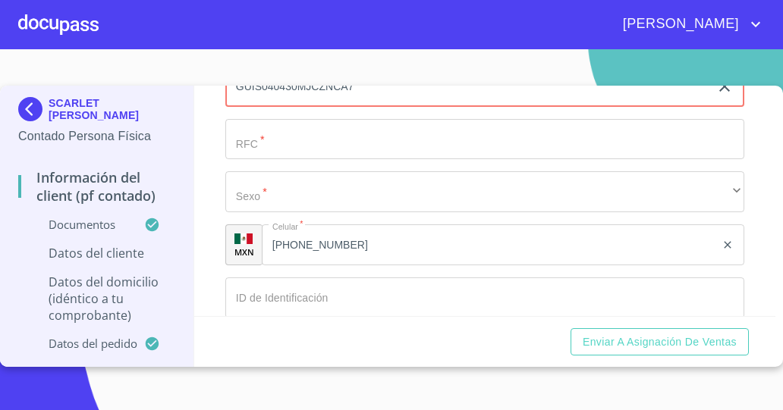
type input "GUIS040430MJCZNCA7"
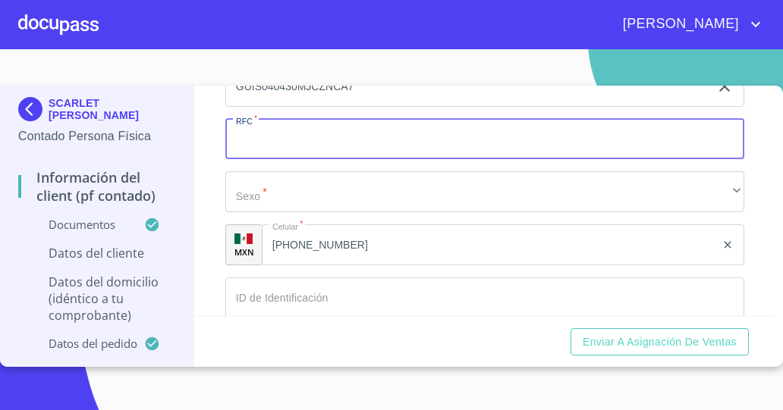
click at [647, 138] on input "Documento de identificación   *" at bounding box center [484, 139] width 519 height 41
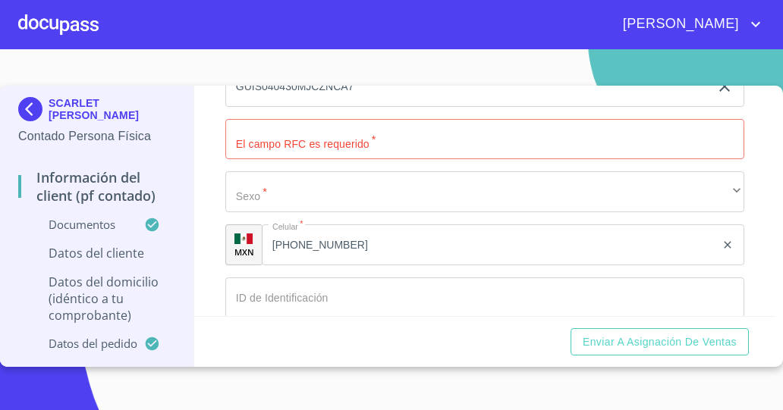
click at [11, 346] on div "SCARLET LILIANA GUZMAN INFANTE Contado Persona Física Información del Client (P…" at bounding box center [97, 226] width 194 height 281
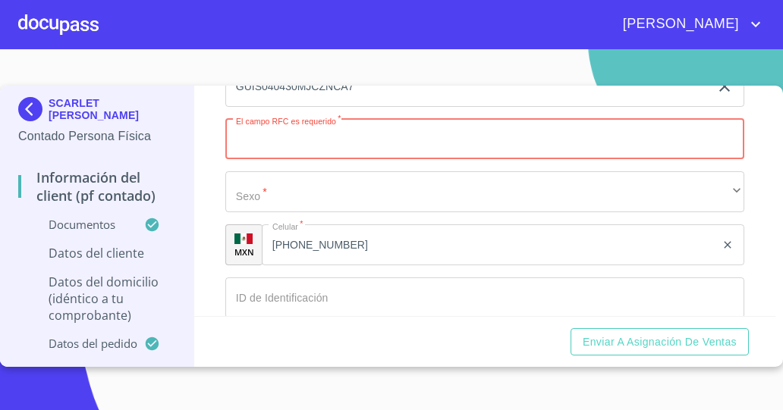
click at [366, 143] on input "Documento de identificación   *" at bounding box center [484, 139] width 519 height 41
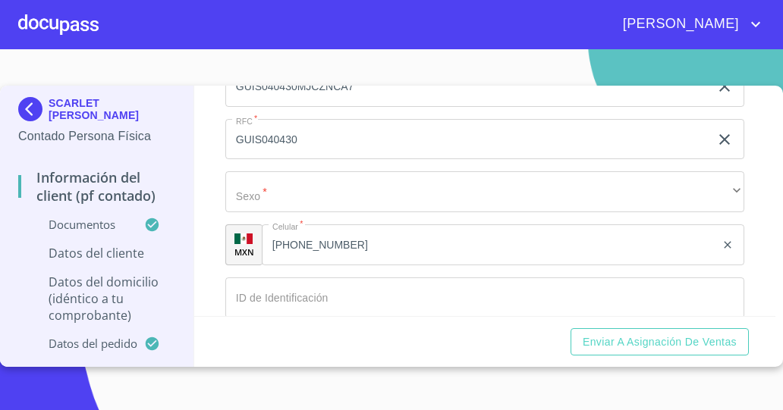
click at [61, 379] on section "SCARLET LILIANA GUZMAN INFANTE Contado Persona Física Información del Client (P…" at bounding box center [391, 229] width 783 height 361
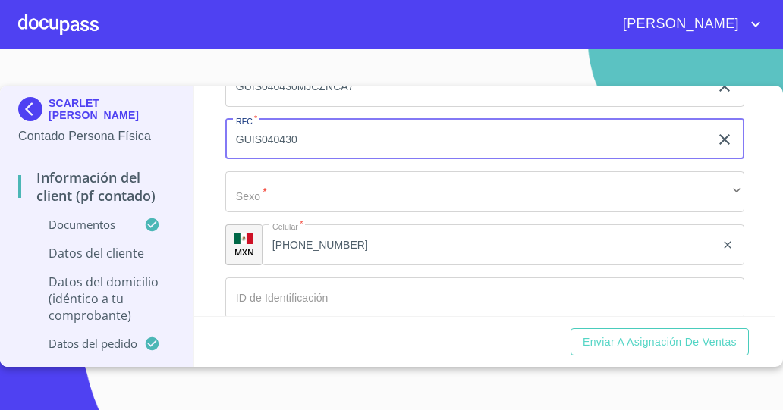
click at [366, 137] on input "GUIS040430" at bounding box center [467, 139] width 484 height 41
type input "GUIS040430NM2"
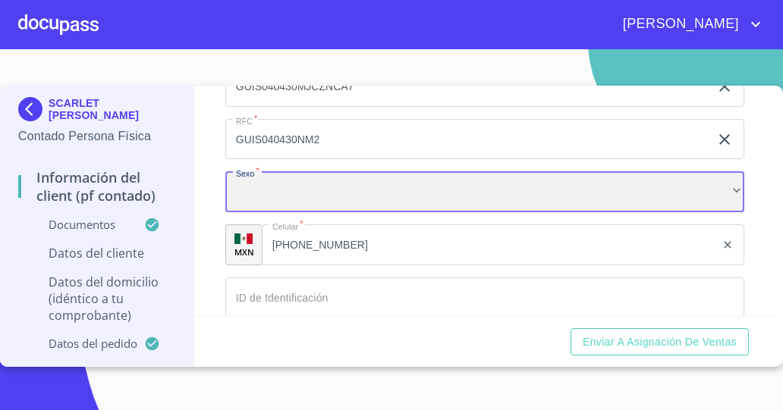
click at [314, 198] on div "​" at bounding box center [484, 191] width 519 height 41
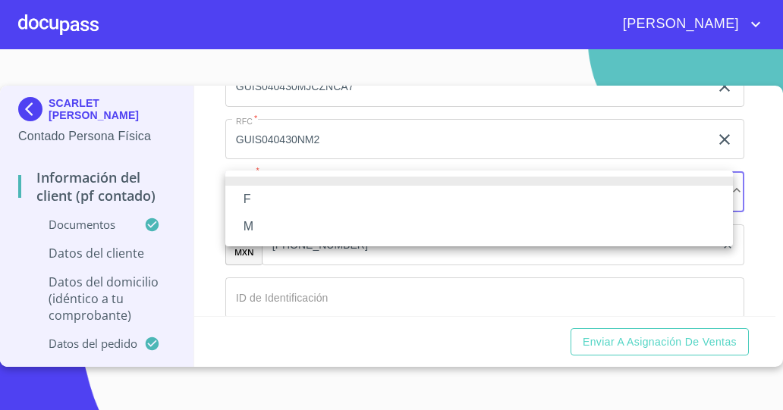
click at [317, 202] on li "F" at bounding box center [478, 199] width 507 height 27
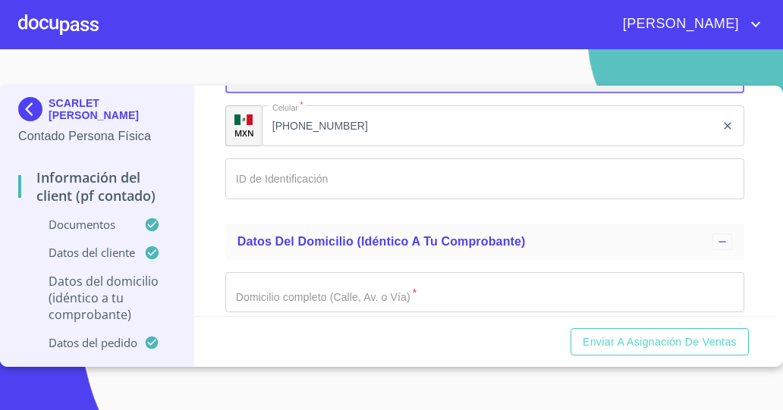
scroll to position [3300, 0]
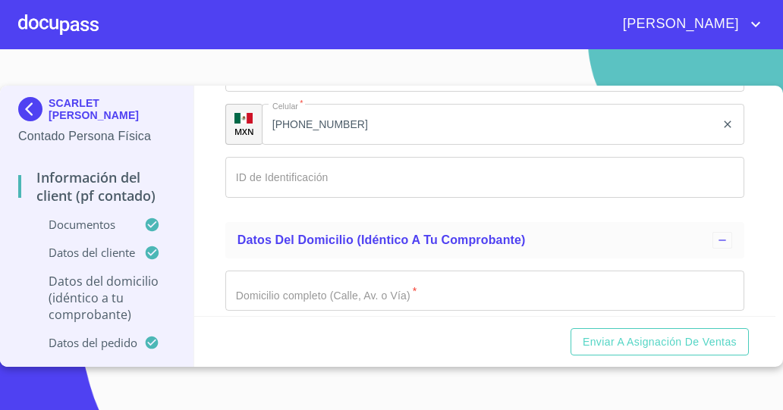
click at [5, 164] on div "SCARLET LILIANA GUZMAN INFANTE Contado Persona Física Información del Client (P…" at bounding box center [97, 226] width 194 height 281
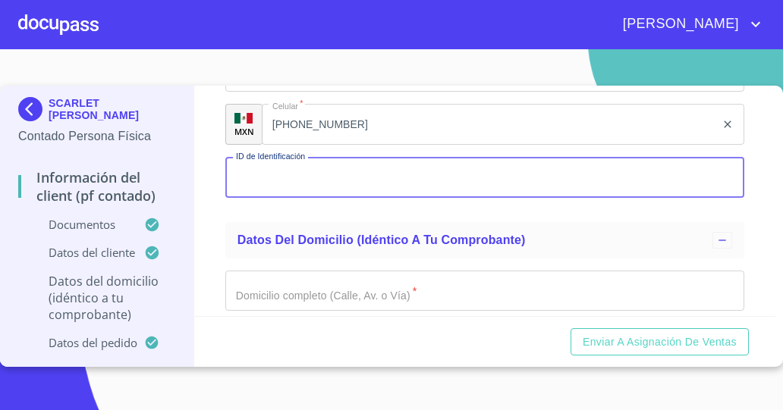
click at [8, 71] on section "SCARLET LILIANA GUZMAN INFANTE Contado Persona Física Información del Client (P…" at bounding box center [391, 229] width 783 height 361
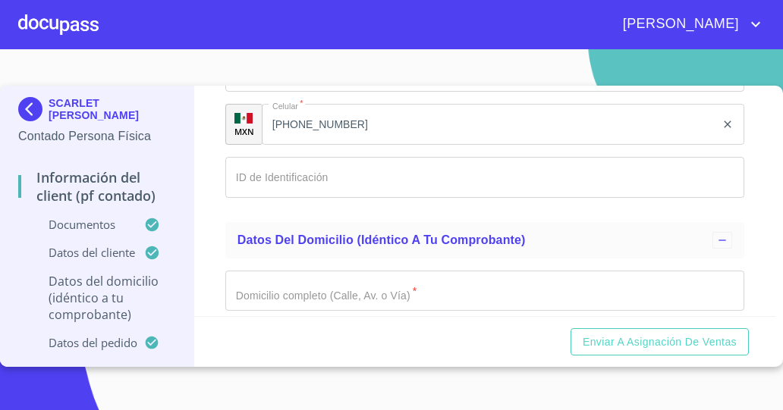
click at [17, 66] on section "SCARLET LILIANA GUZMAN INFANTE Contado Persona Física Información del Client (P…" at bounding box center [391, 229] width 783 height 361
click at [11, 394] on section "SCARLET LILIANA GUZMAN INFANTE Contado Persona Física Información del Client (P…" at bounding box center [391, 229] width 783 height 361
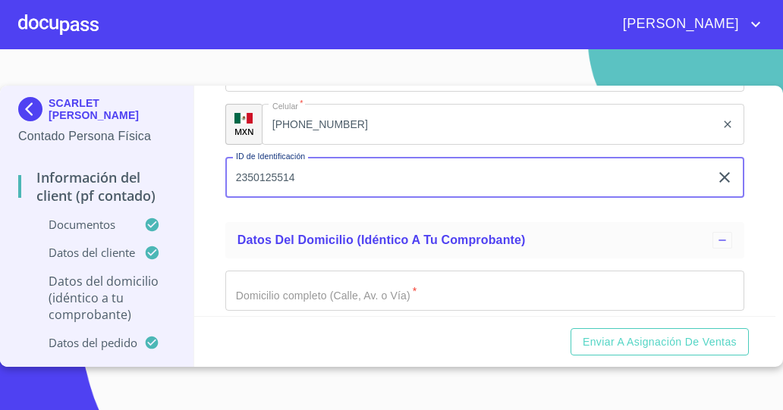
type input "2350125514"
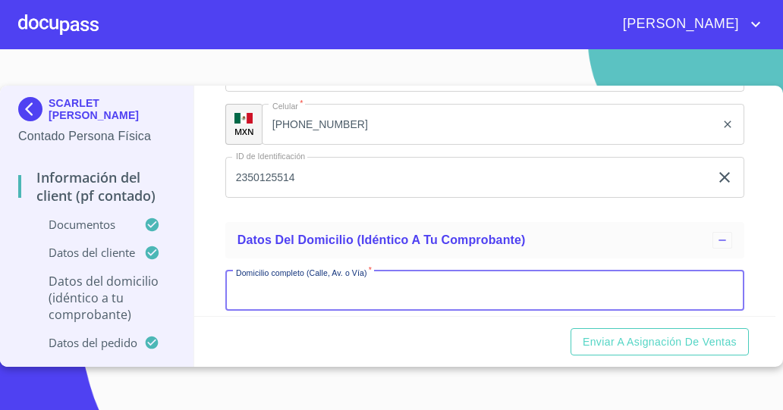
click at [346, 287] on input "Documento de identificación   *" at bounding box center [484, 291] width 519 height 41
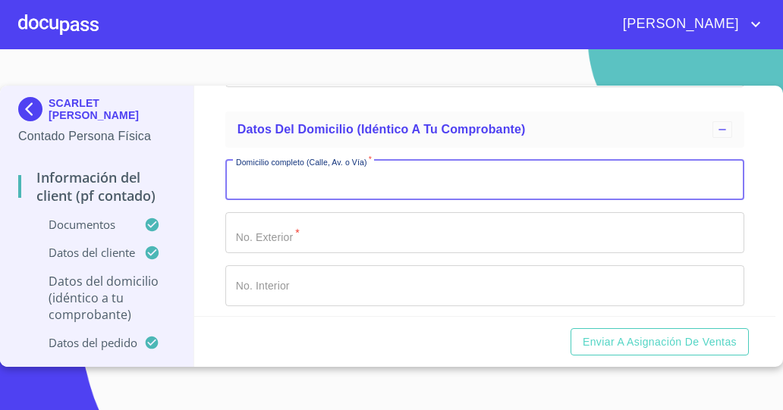
scroll to position [3413, 0]
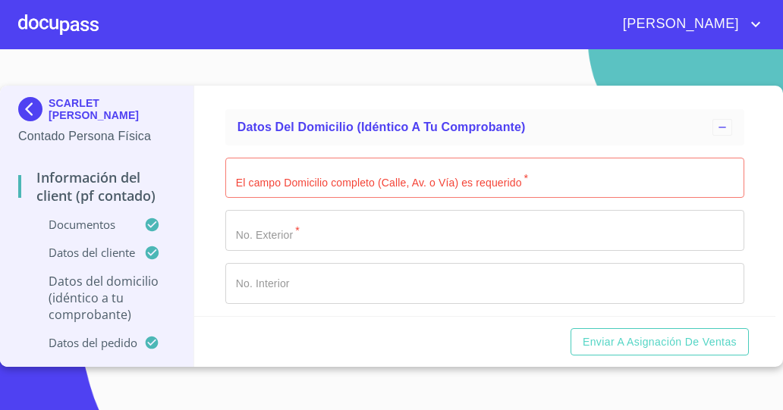
click at [17, 381] on section "SCARLET LILIANA GUZMAN INFANTE Contado Persona Física Información del Client (P…" at bounding box center [391, 229] width 783 height 361
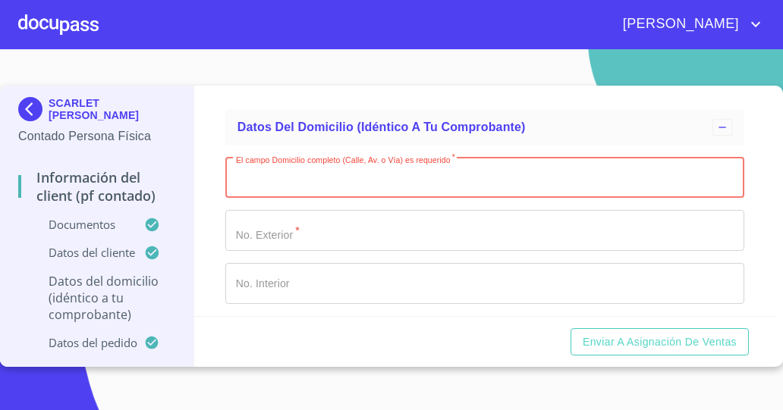
click at [322, 179] on input "Documento de identificación   *" at bounding box center [484, 178] width 519 height 41
type input "p"
type input "c"
type input "Calle Plata"
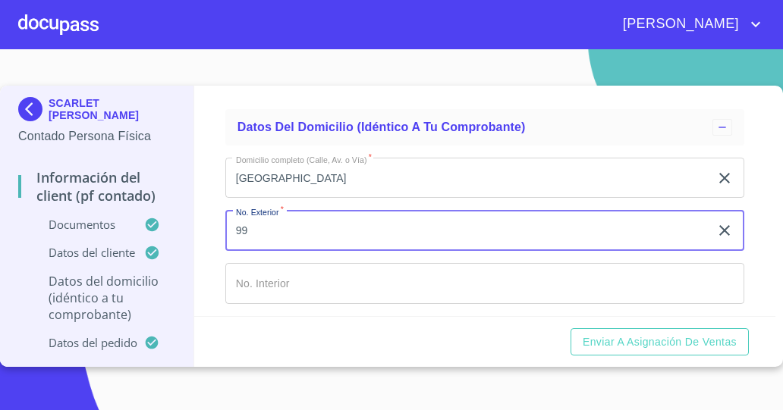
type input "99"
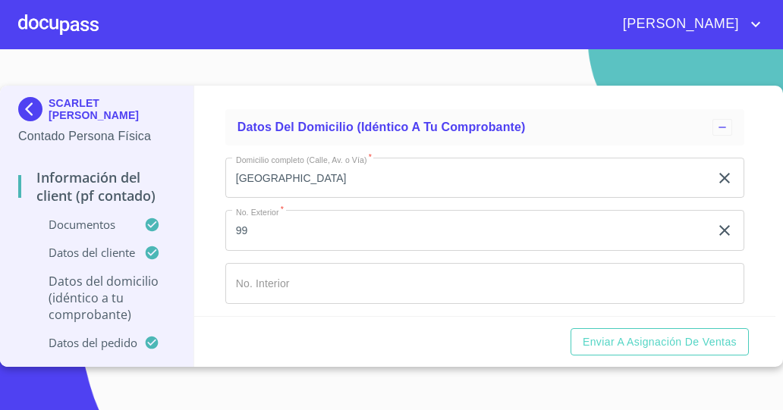
click at [120, 381] on section "SCARLET LILIANA GUZMAN INFANTE Contado Persona Física Información del Client (P…" at bounding box center [391, 229] width 783 height 361
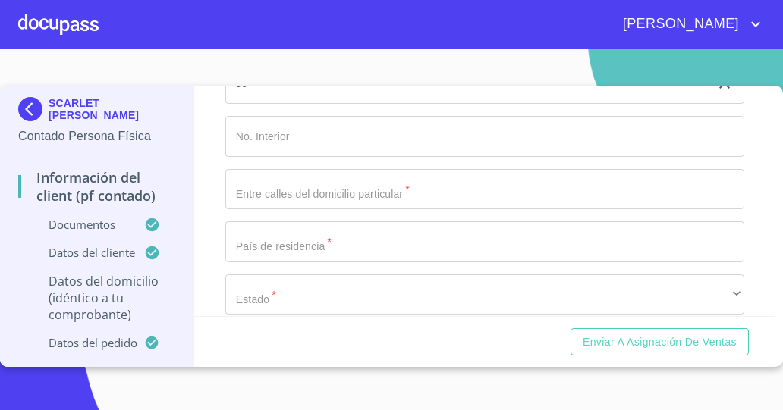
scroll to position [3561, 0]
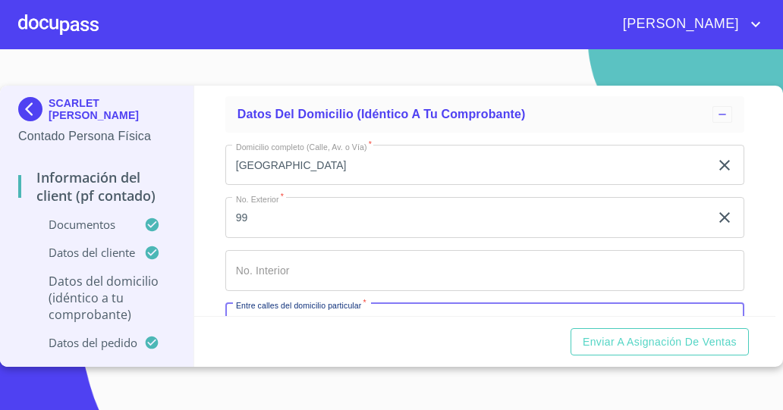
scroll to position [3440, 0]
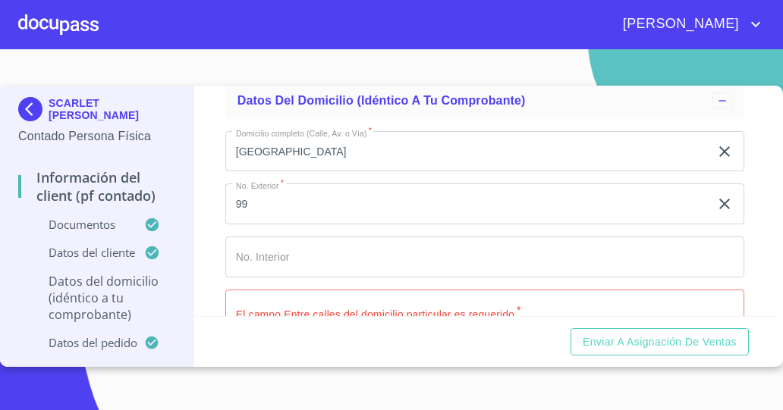
click at [120, 70] on section "SCARLET LILIANA GUZMAN INFANTE Contado Persona Física Información del Client (P…" at bounding box center [391, 229] width 783 height 361
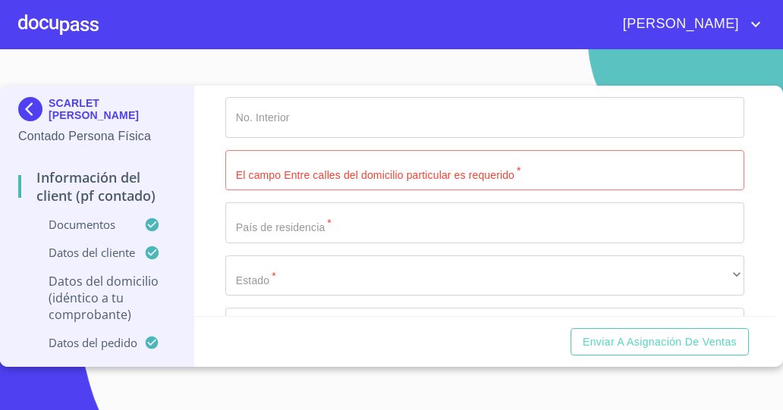
scroll to position [3580, 0]
click at [372, 162] on input "Documento de identificación   *" at bounding box center [484, 169] width 519 height 41
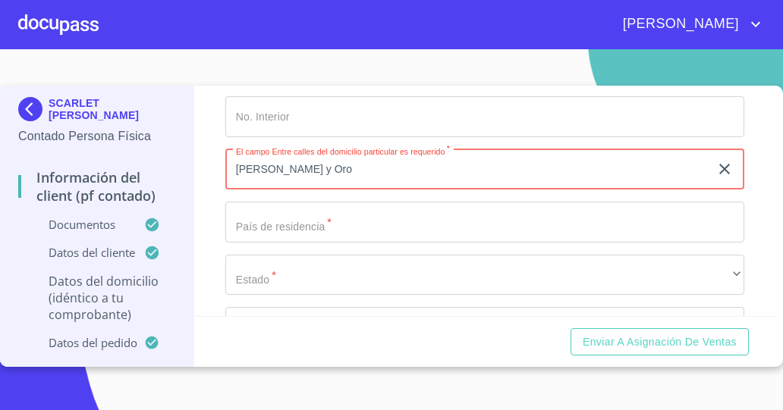
type input "Cantera Blanca y Oro"
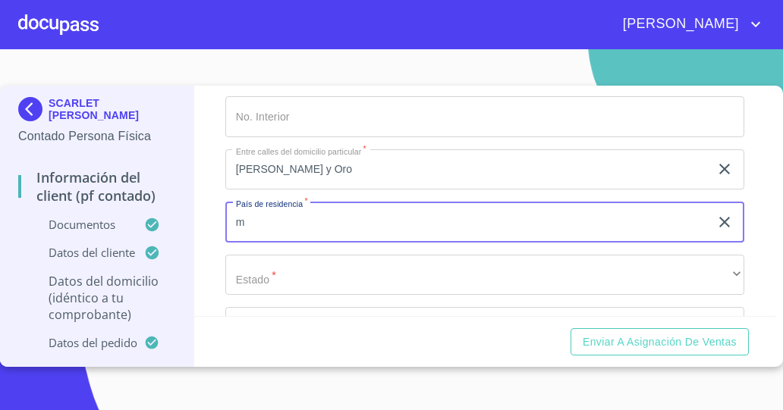
type input "México"
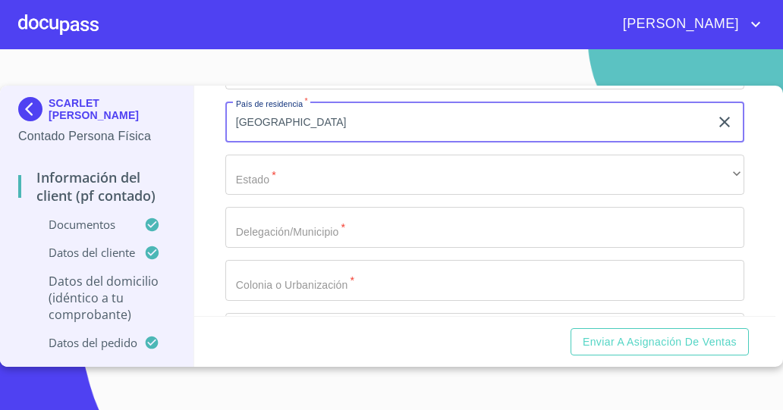
scroll to position [3698, 0]
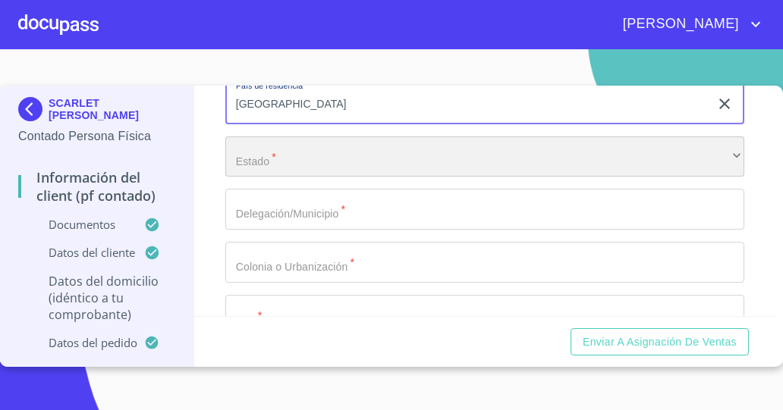
click at [710, 153] on div "​" at bounding box center [484, 157] width 519 height 41
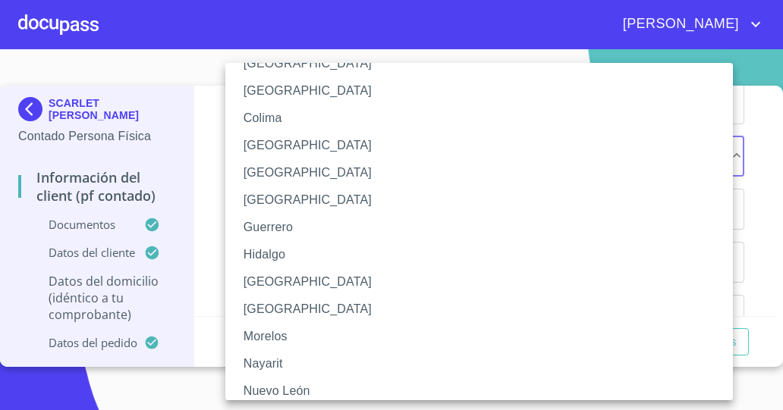
scroll to position [196, 0]
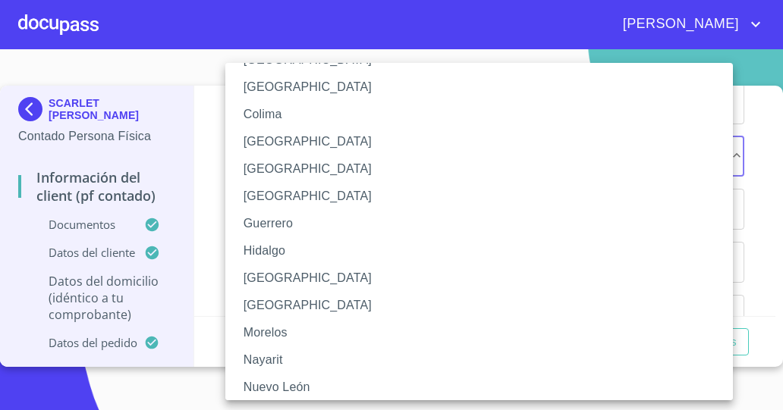
click at [305, 276] on li "Jalisco" at bounding box center [484, 278] width 519 height 27
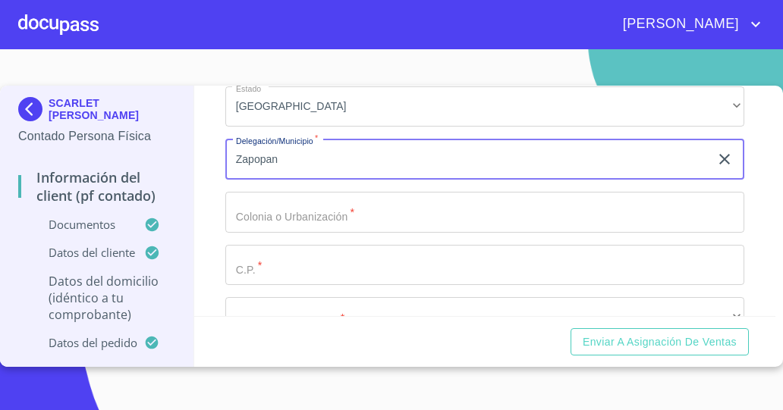
scroll to position [3777, 0]
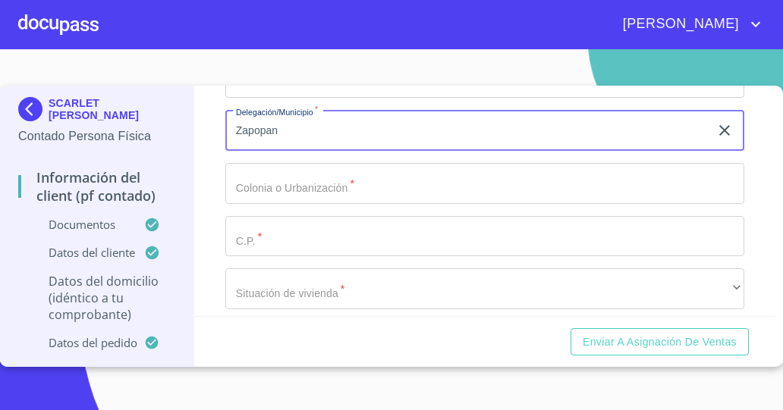
type input "Zapopan"
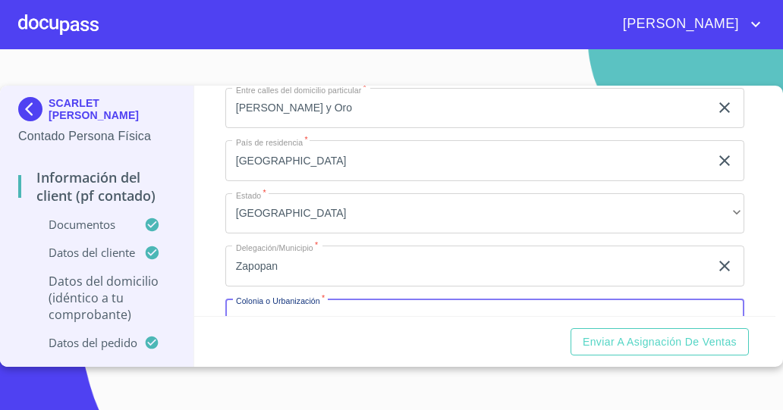
scroll to position [3701, 0]
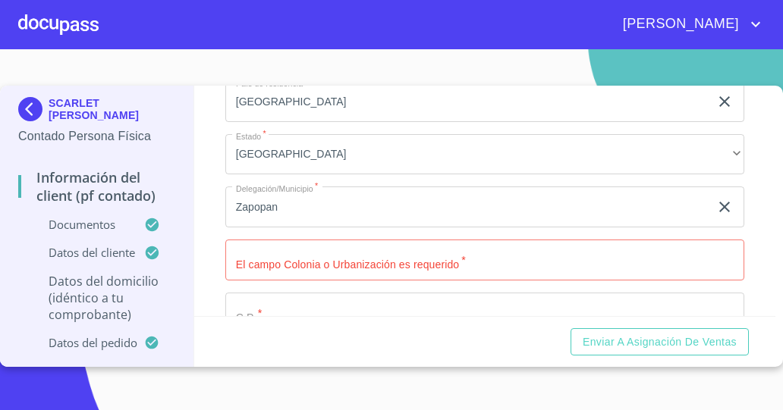
click at [113, 61] on section "SCARLET LILIANA GUZMAN INFANTE Contado Persona Física Información del Client (P…" at bounding box center [391, 229] width 783 height 361
click at [277, 256] on input "Documento de identificación   *" at bounding box center [484, 260] width 519 height 41
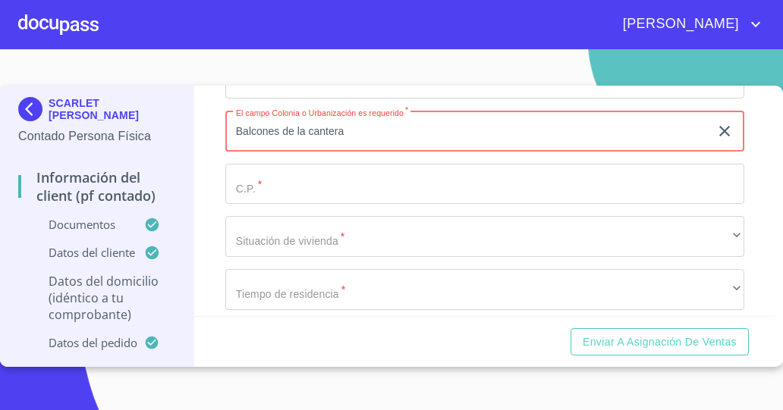
scroll to position [3830, 0]
type input "Balcones de la cantera"
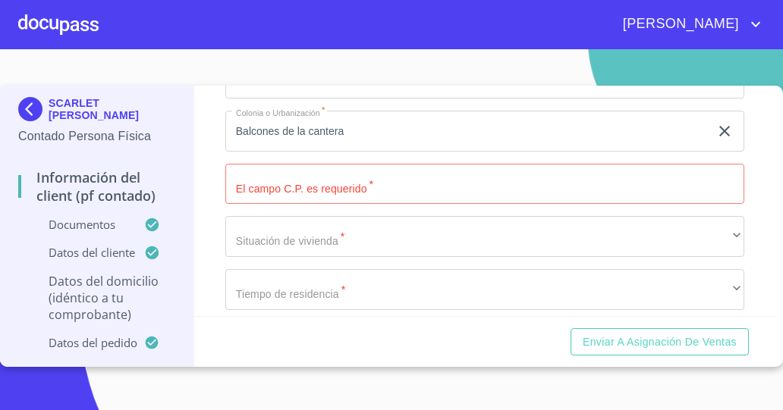
click at [136, 71] on section "SCARLET LILIANA GUZMAN INFANTE Contado Persona Física Información del Client (P…" at bounding box center [391, 229] width 783 height 361
click at [267, 181] on input "Documento de identificación   *" at bounding box center [484, 184] width 519 height 41
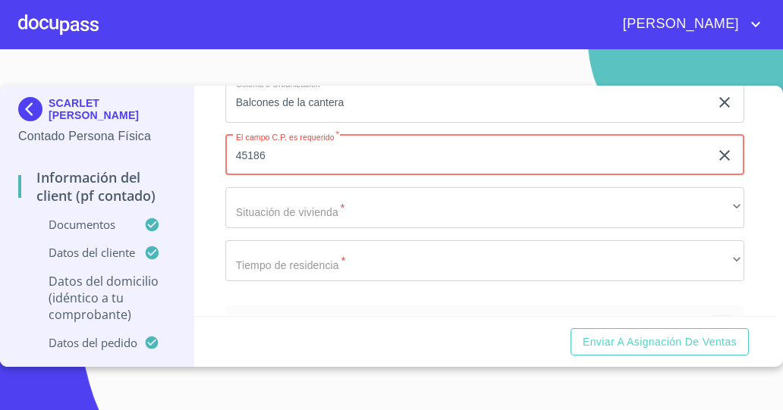
scroll to position [3871, 0]
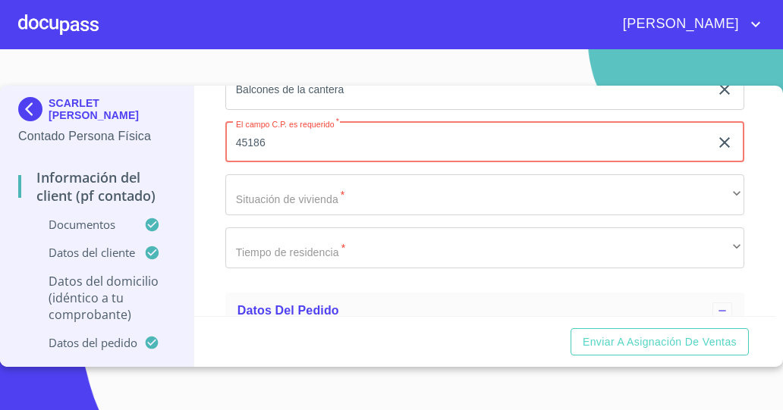
type input "45186"
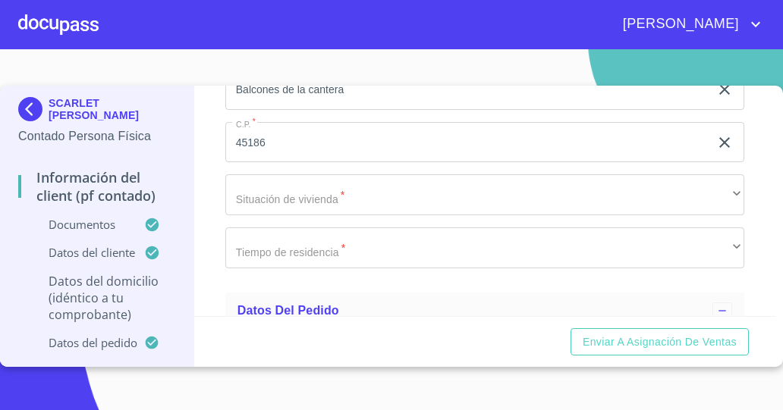
click at [121, 55] on section "SCARLET LILIANA GUZMAN INFANTE Contado Persona Física Información del Client (P…" at bounding box center [391, 229] width 783 height 361
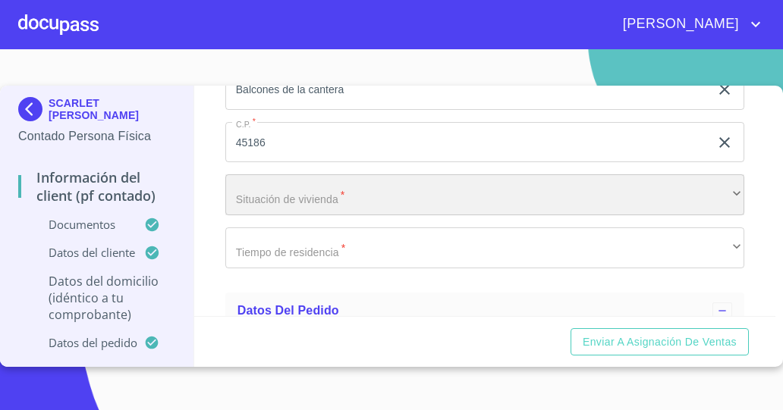
click at [280, 191] on div "​" at bounding box center [484, 194] width 519 height 41
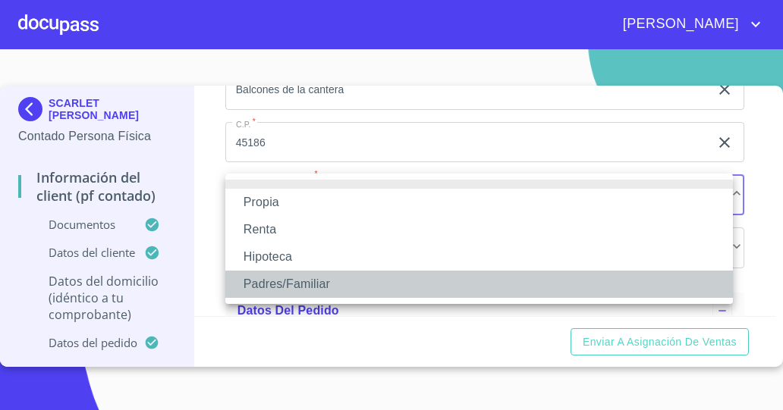
click at [273, 275] on li "Padres/Familiar" at bounding box center [478, 284] width 507 height 27
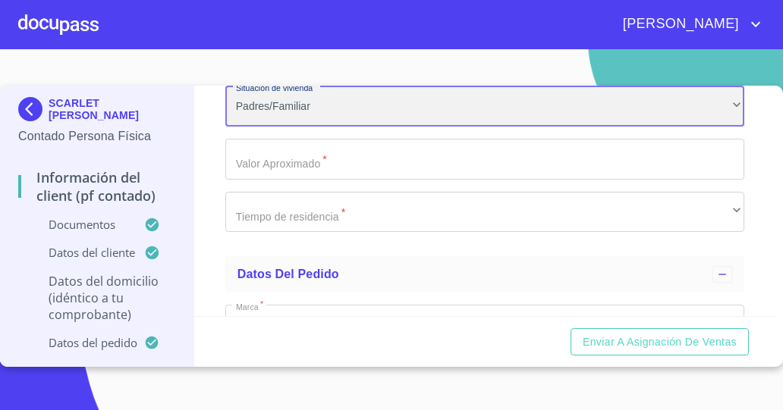
scroll to position [3962, 0]
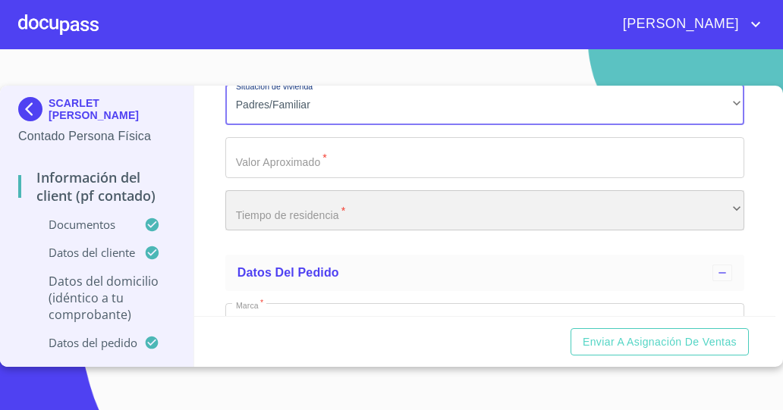
click at [366, 203] on div "​" at bounding box center [484, 210] width 519 height 41
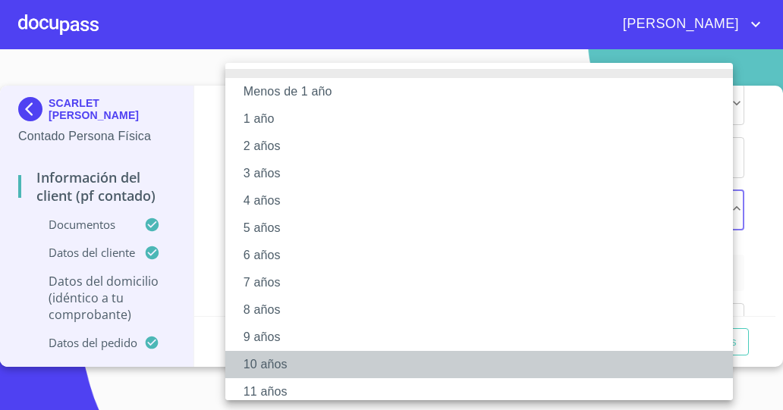
click at [301, 367] on li "10 años" at bounding box center [484, 364] width 519 height 27
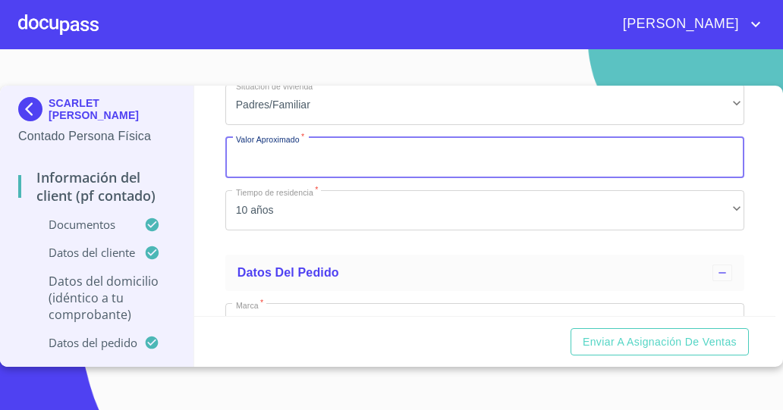
click at [338, 155] on input "Documento de identificación   *" at bounding box center [484, 157] width 519 height 41
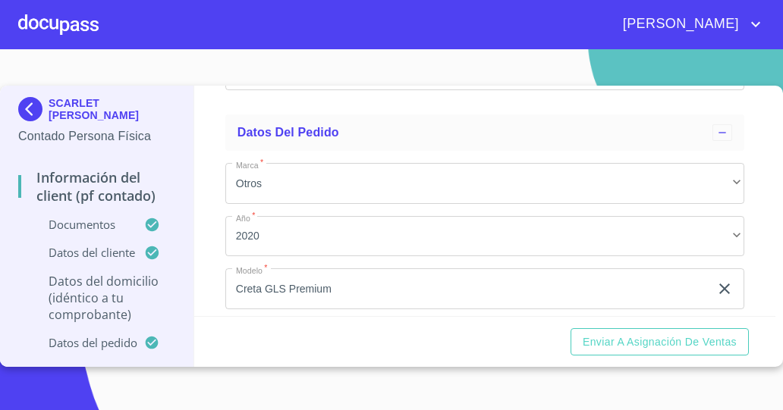
scroll to position [4102, 0]
type input "$1,000,000,000"
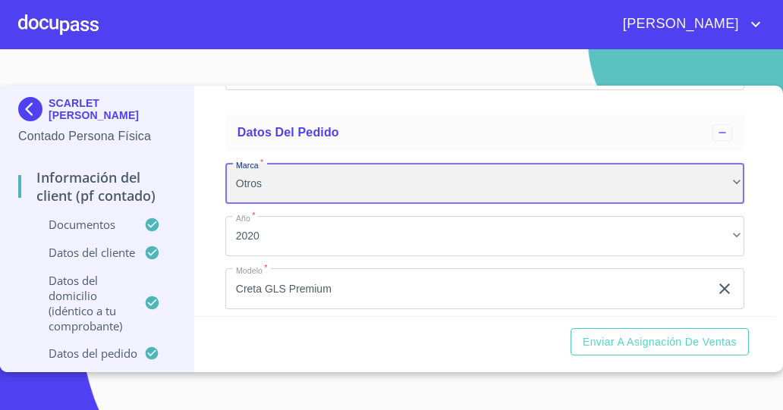
click at [730, 177] on div "Otros" at bounding box center [484, 183] width 519 height 41
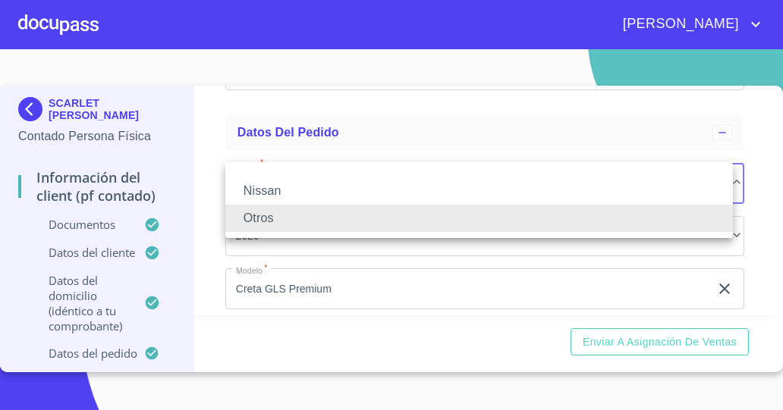
click at [760, 201] on div at bounding box center [391, 205] width 783 height 410
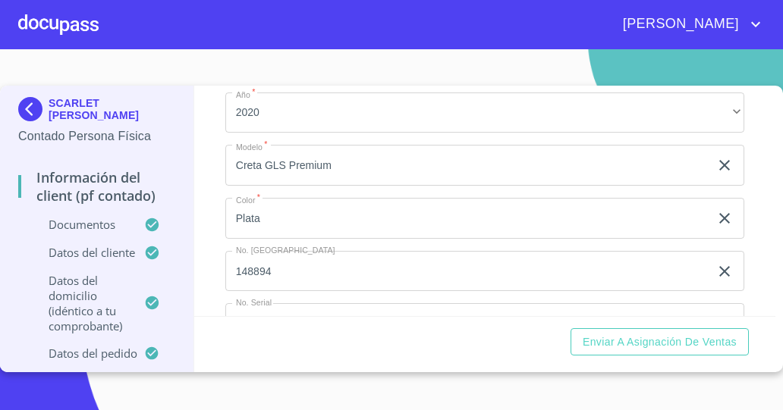
scroll to position [4268, 0]
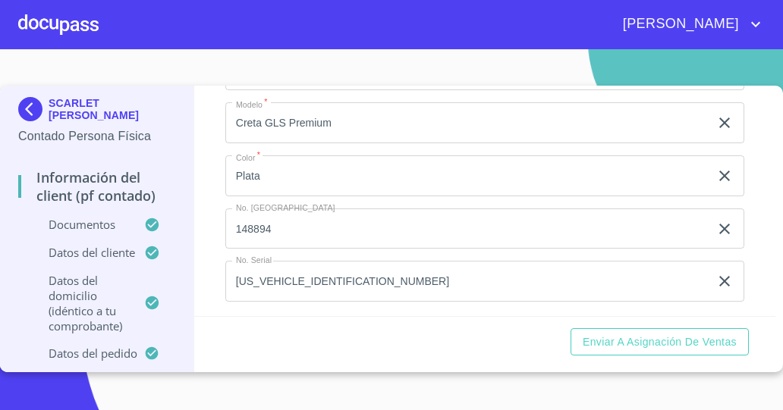
click at [751, 284] on div "Información del Client (PF contado) Documentos Documento de identificación   * …" at bounding box center [485, 201] width 582 height 231
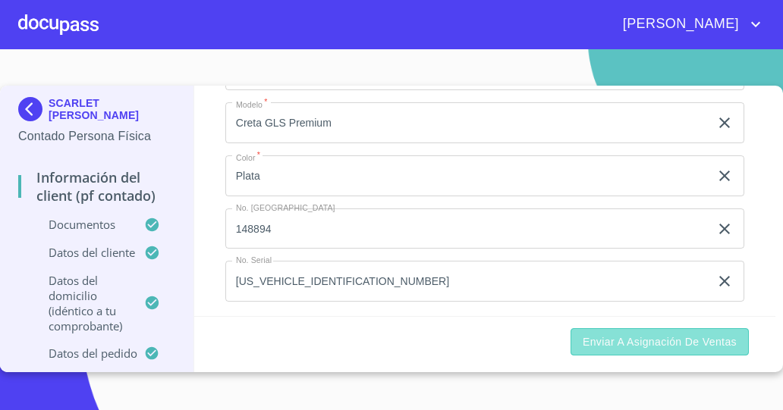
click at [670, 345] on span "Enviar a Asignación de Ventas" at bounding box center [659, 342] width 154 height 19
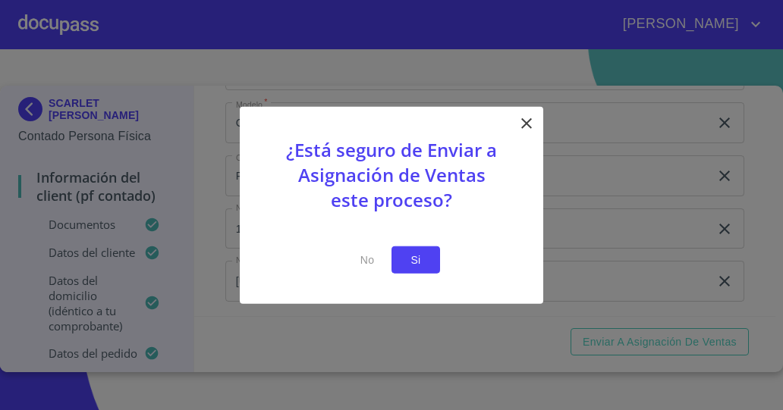
click at [405, 251] on span "Si" at bounding box center [415, 259] width 24 height 19
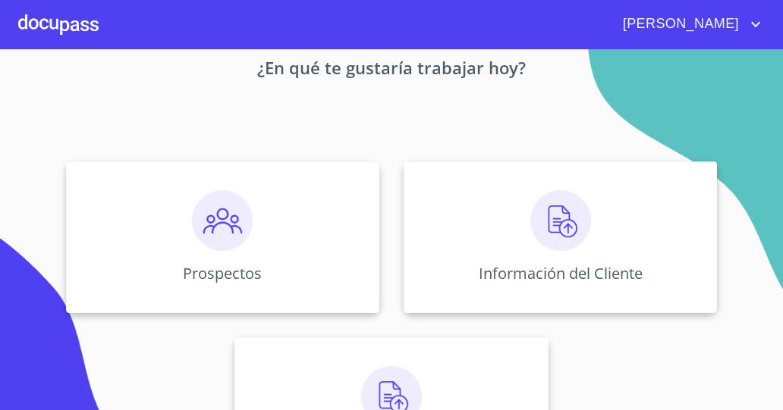
scroll to position [174, 0]
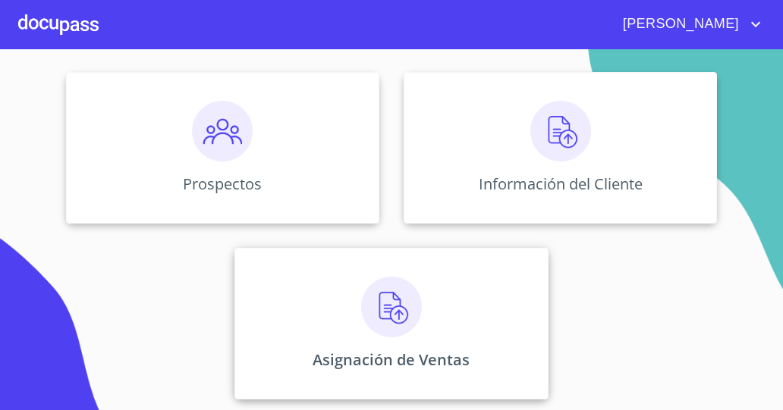
click at [378, 306] on img at bounding box center [391, 307] width 61 height 61
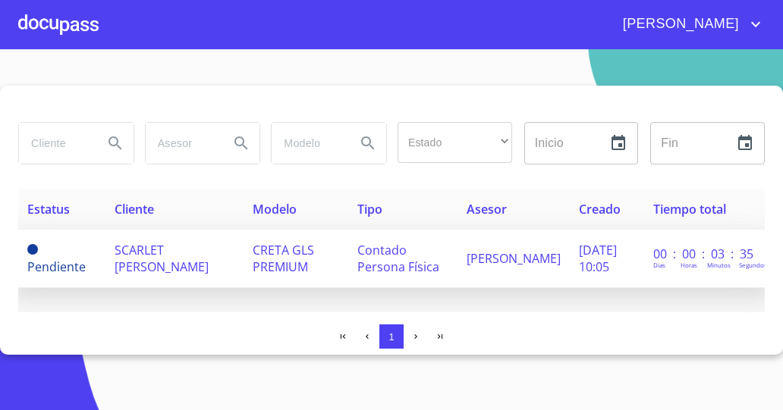
click at [121, 268] on span "SCARLET [PERSON_NAME]" at bounding box center [162, 258] width 94 height 33
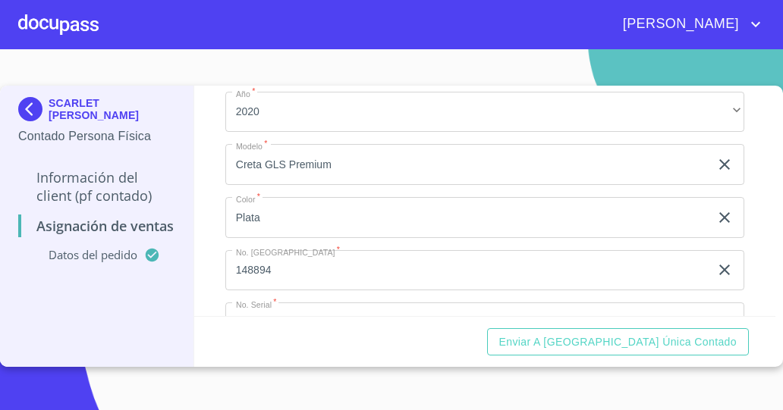
scroll to position [220, 0]
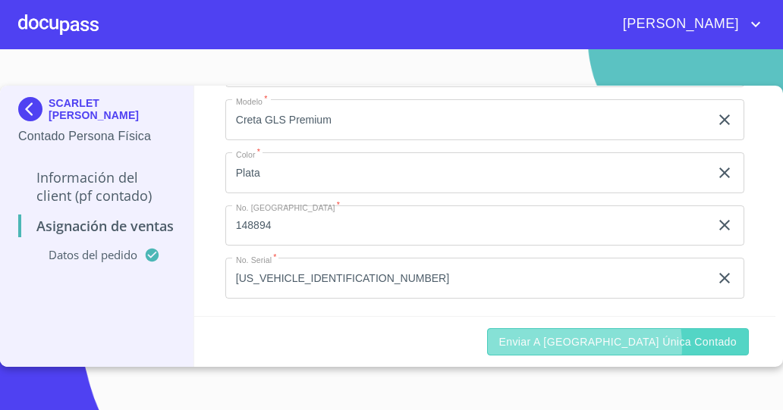
click at [626, 346] on span "Enviar a Ventanilla única contado" at bounding box center [618, 342] width 238 height 19
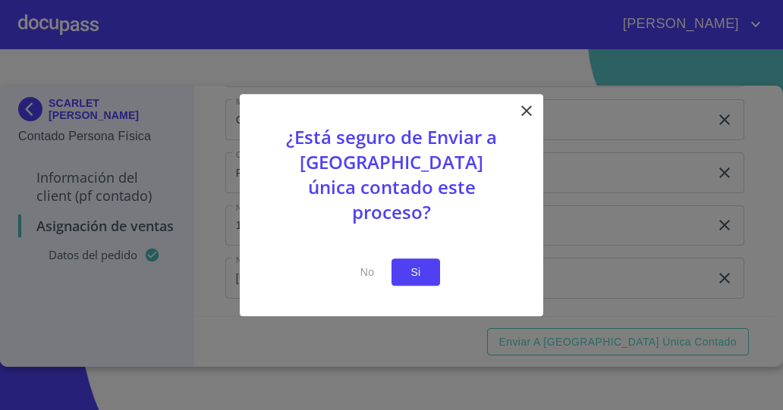
click at [435, 259] on button "Si" at bounding box center [415, 273] width 49 height 28
